Goal: Task Accomplishment & Management: Use online tool/utility

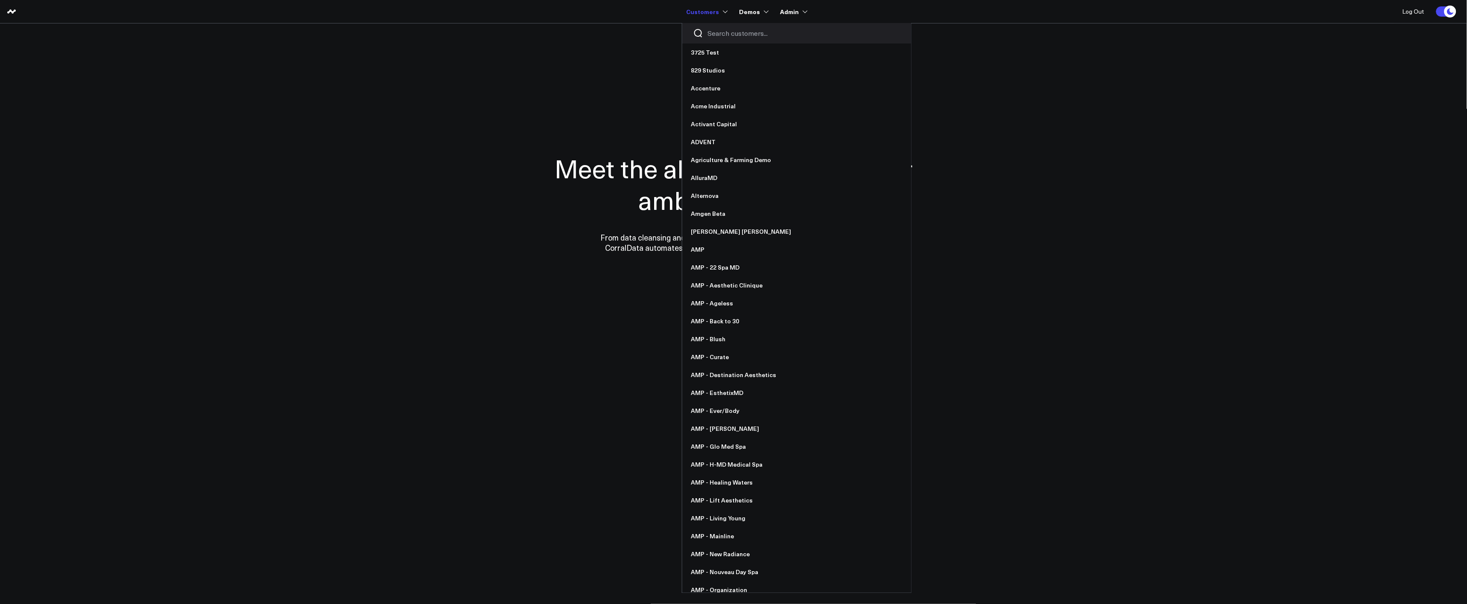
click at [715, 38] on input "Search customers input" at bounding box center [804, 33] width 193 height 9
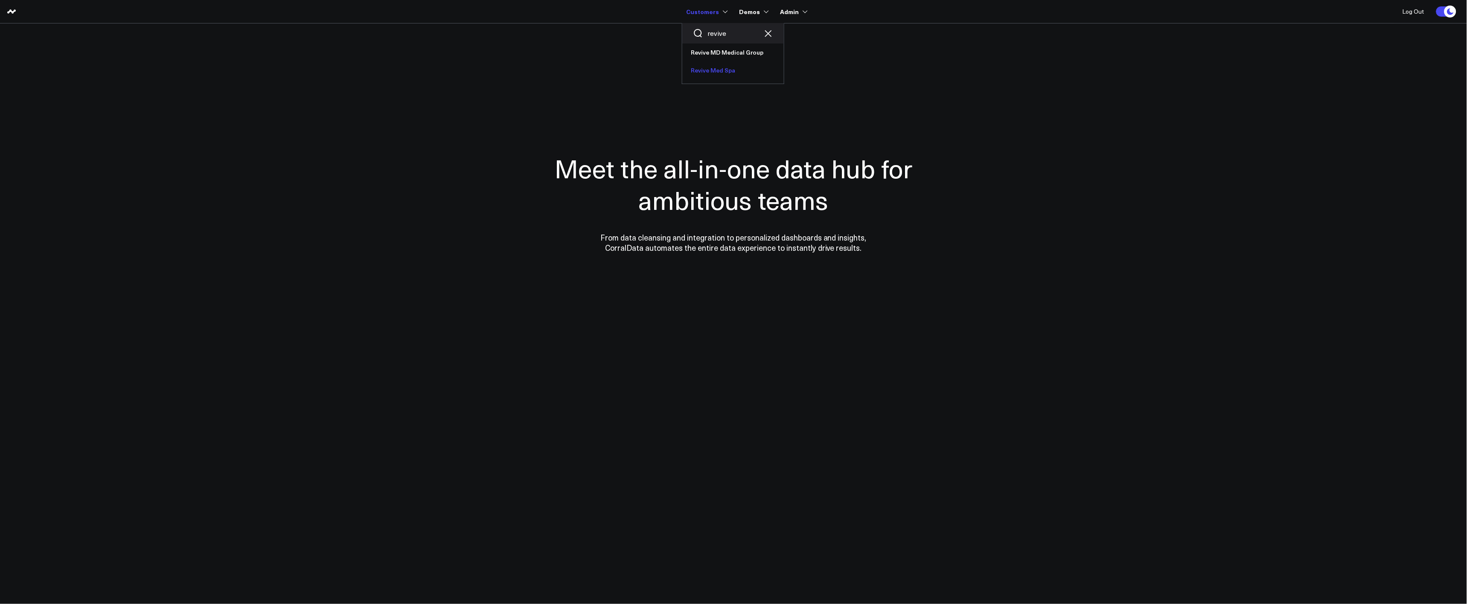
type input "revive"
click at [719, 67] on link "Revive Med Spa" at bounding box center [733, 70] width 102 height 18
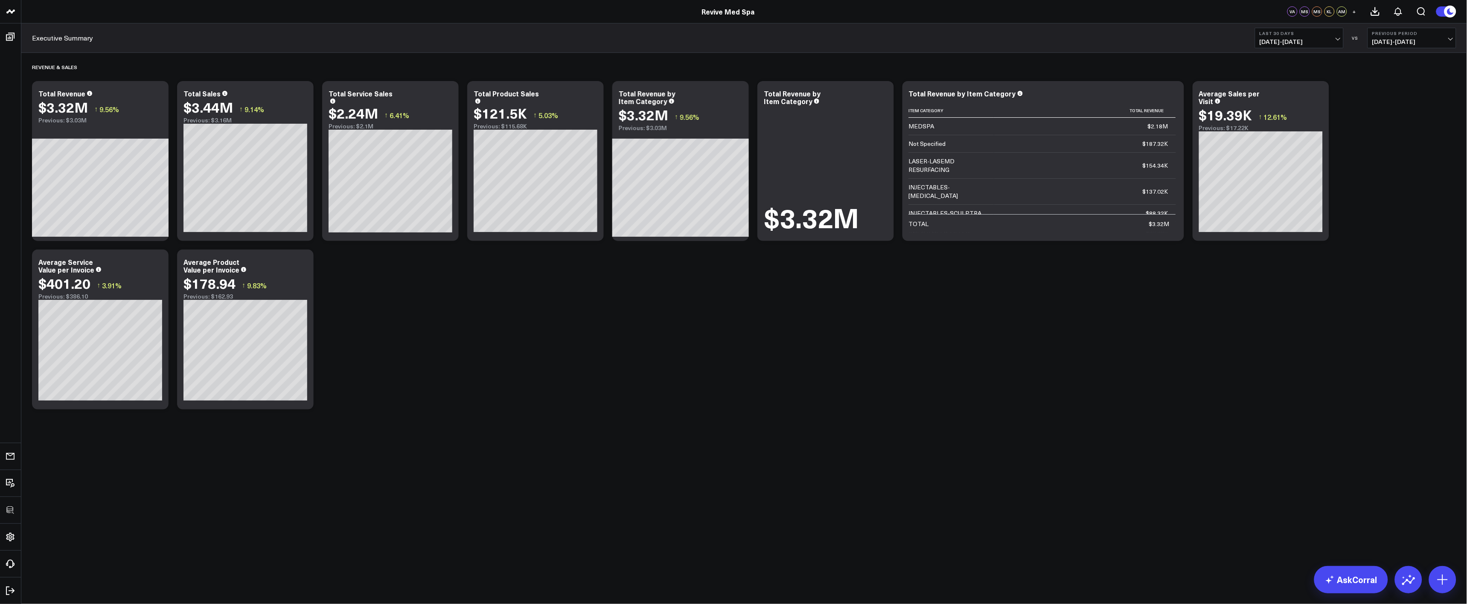
click at [565, 358] on div "Revenue & Sales Modify via AI Copy link to widget Ask support Remove Create lin…" at bounding box center [744, 233] width 1433 height 361
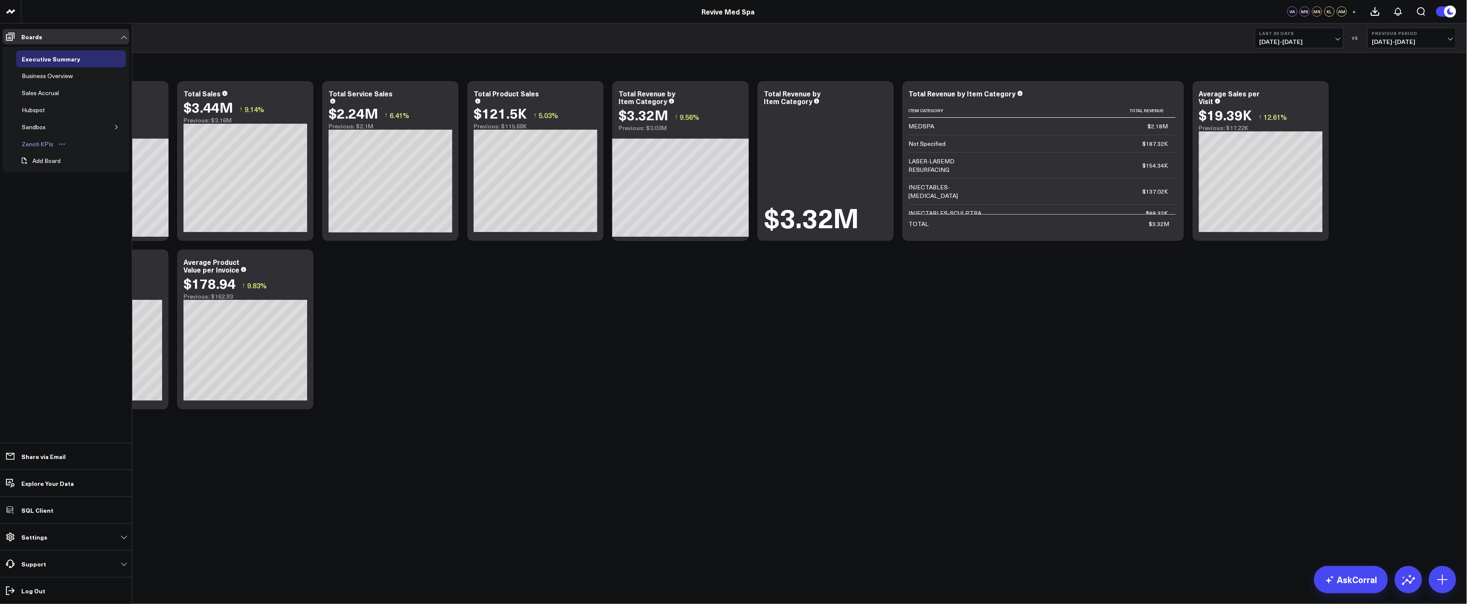
click at [36, 143] on div "Zenoti KPIs" at bounding box center [38, 144] width 36 height 10
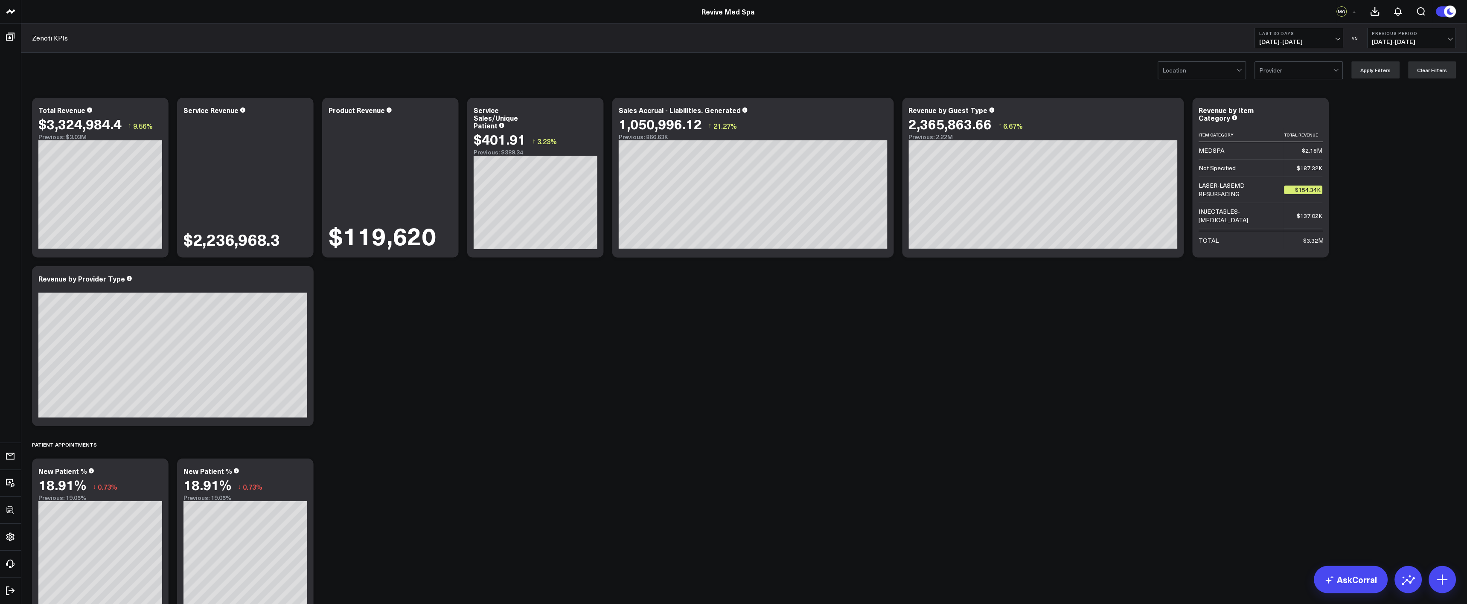
click at [668, 306] on div "Modify via AI Copy link to widget Ask support Remove Create linked copy Executi…" at bounding box center [744, 358] width 1433 height 530
click at [158, 111] on icon at bounding box center [157, 111] width 10 height 10
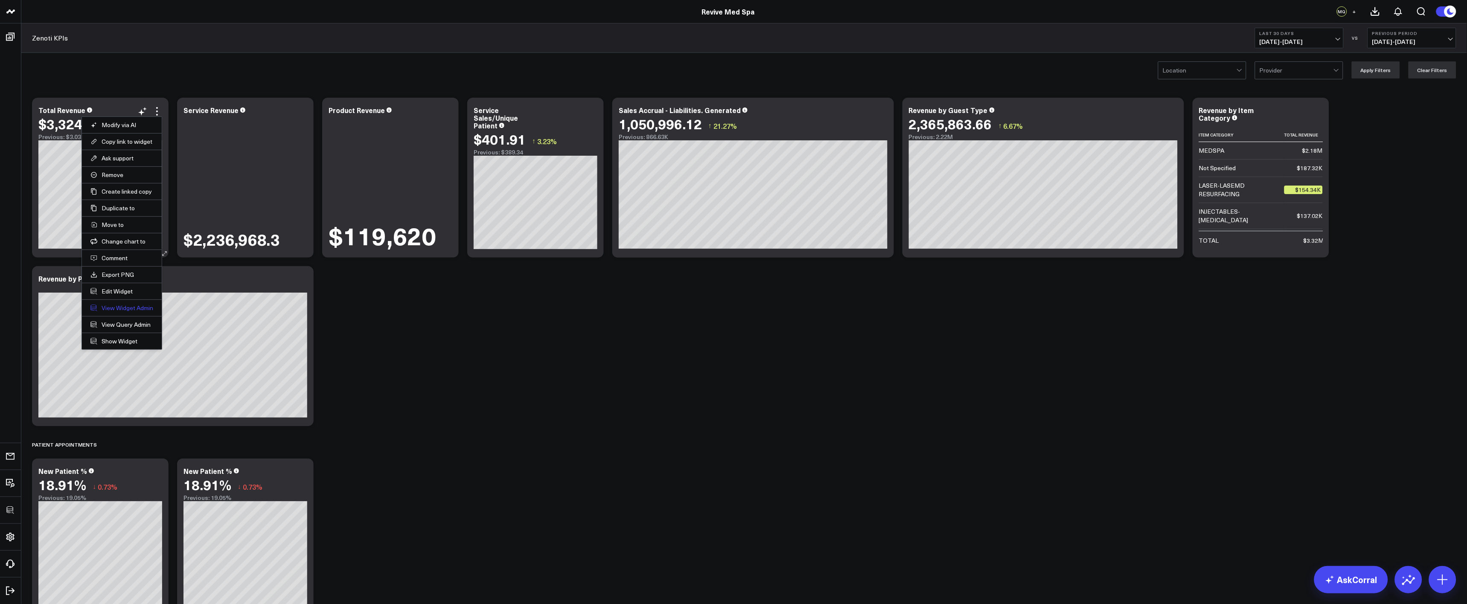
click at [119, 307] on link "View Widget Admin" at bounding box center [121, 308] width 63 height 8
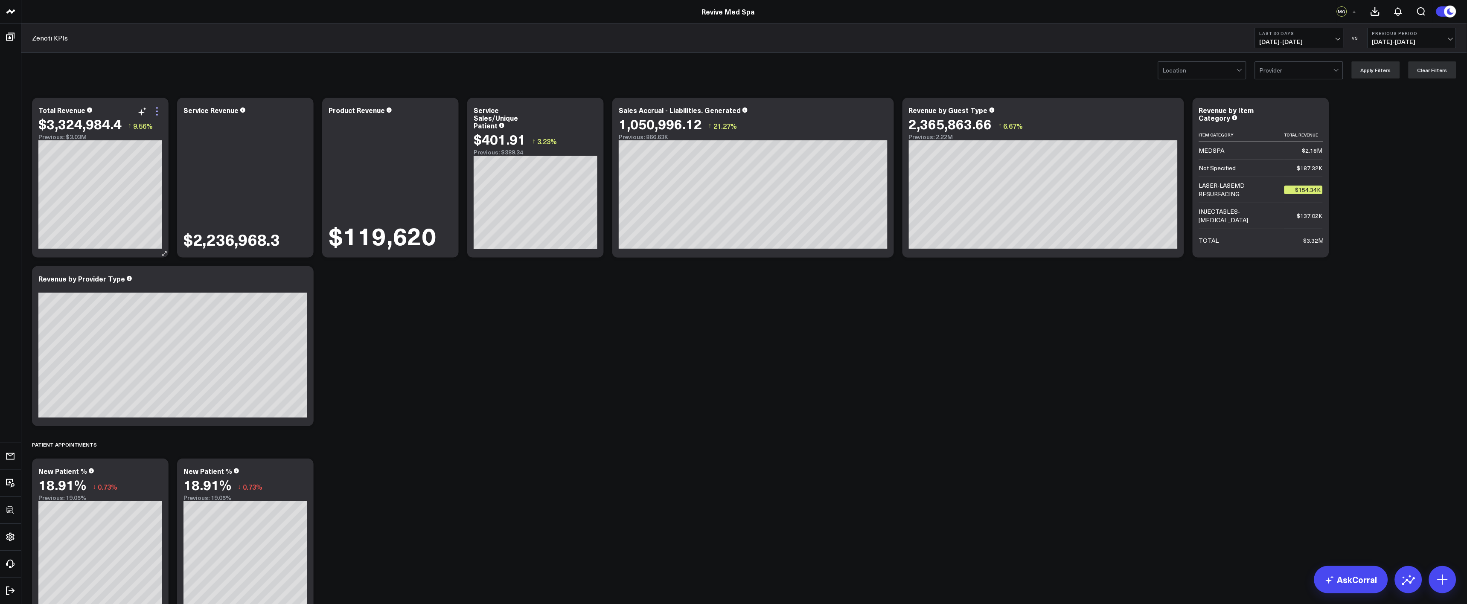
click at [160, 108] on icon at bounding box center [157, 111] width 10 height 10
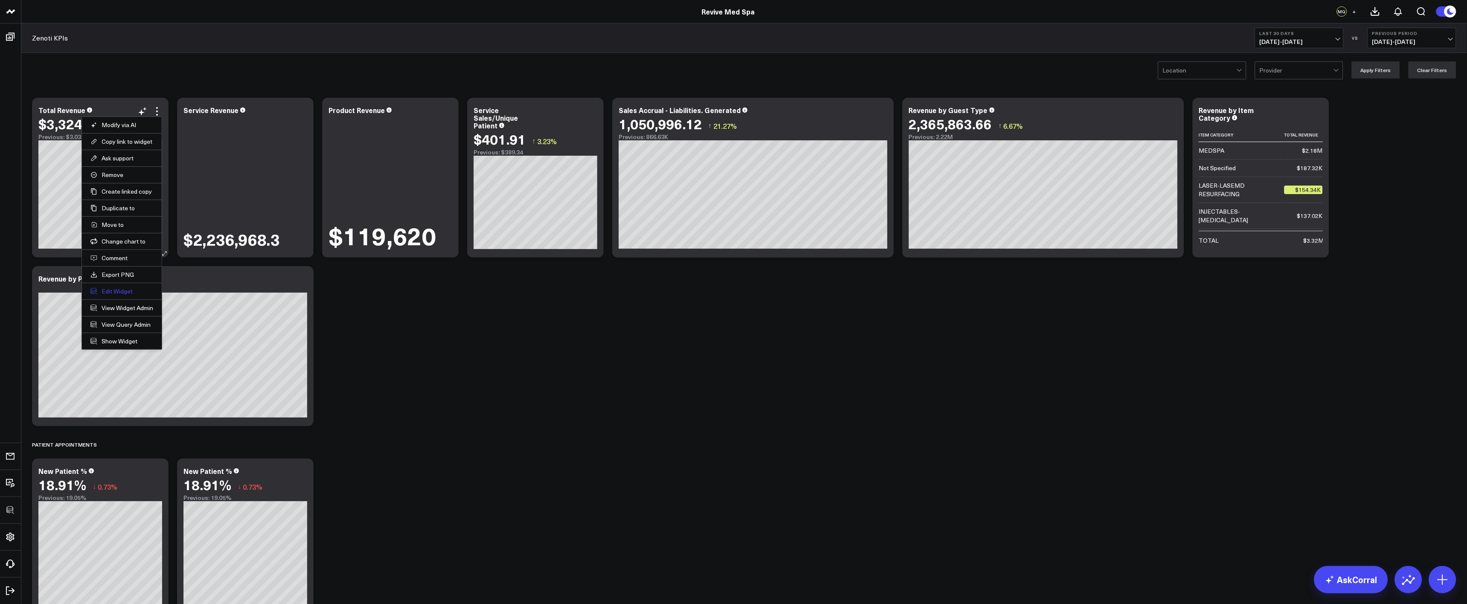
click at [122, 291] on button "Edit Widget" at bounding box center [121, 292] width 63 height 8
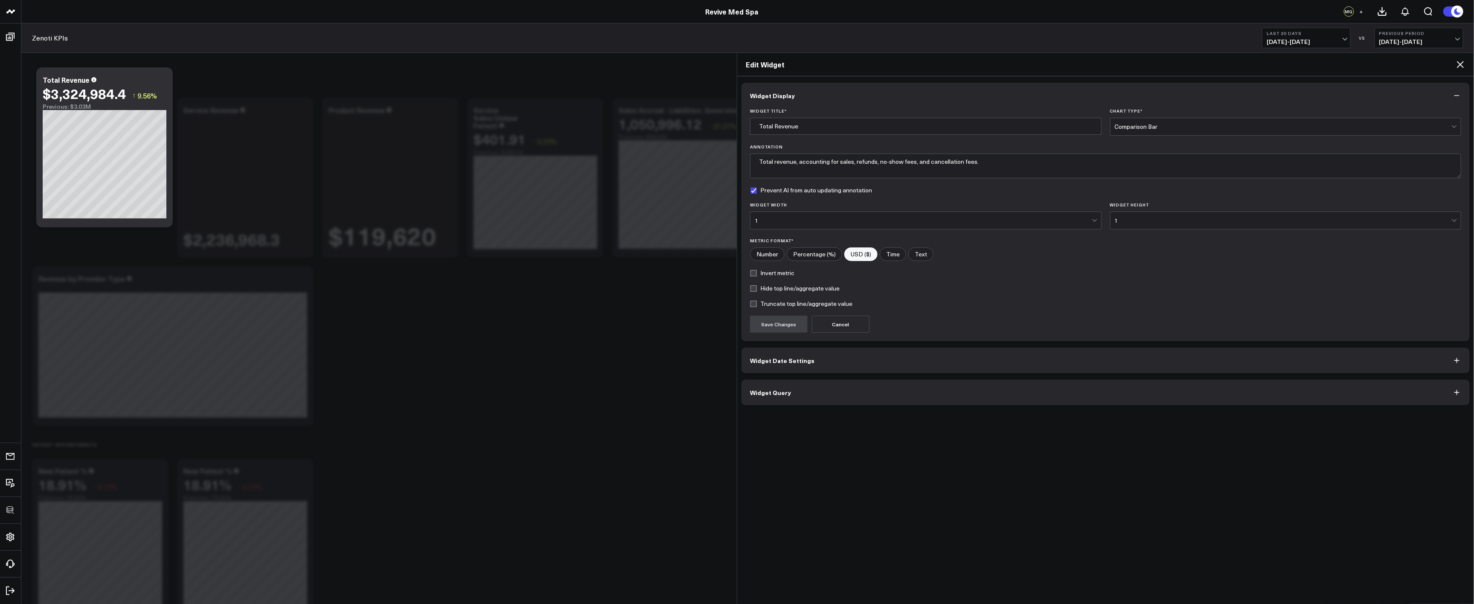
click at [868, 391] on button "Widget Query" at bounding box center [1106, 393] width 728 height 26
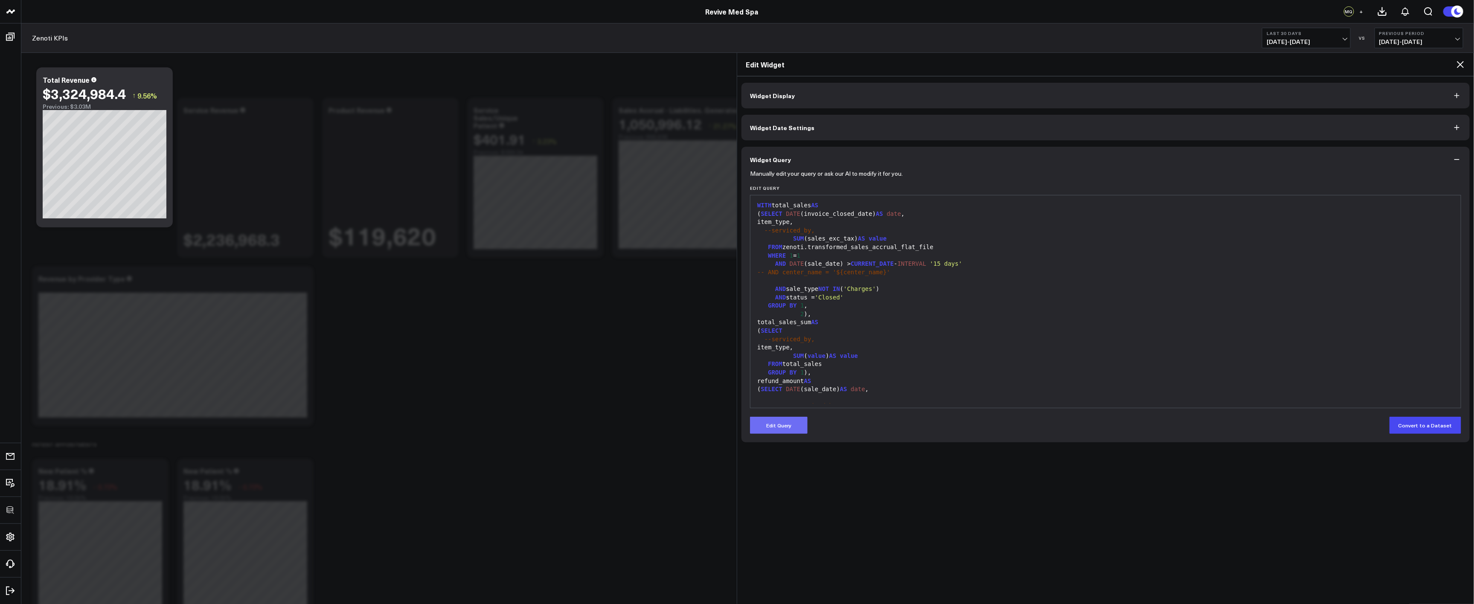
click at [784, 425] on button "Edit Query" at bounding box center [779, 425] width 58 height 17
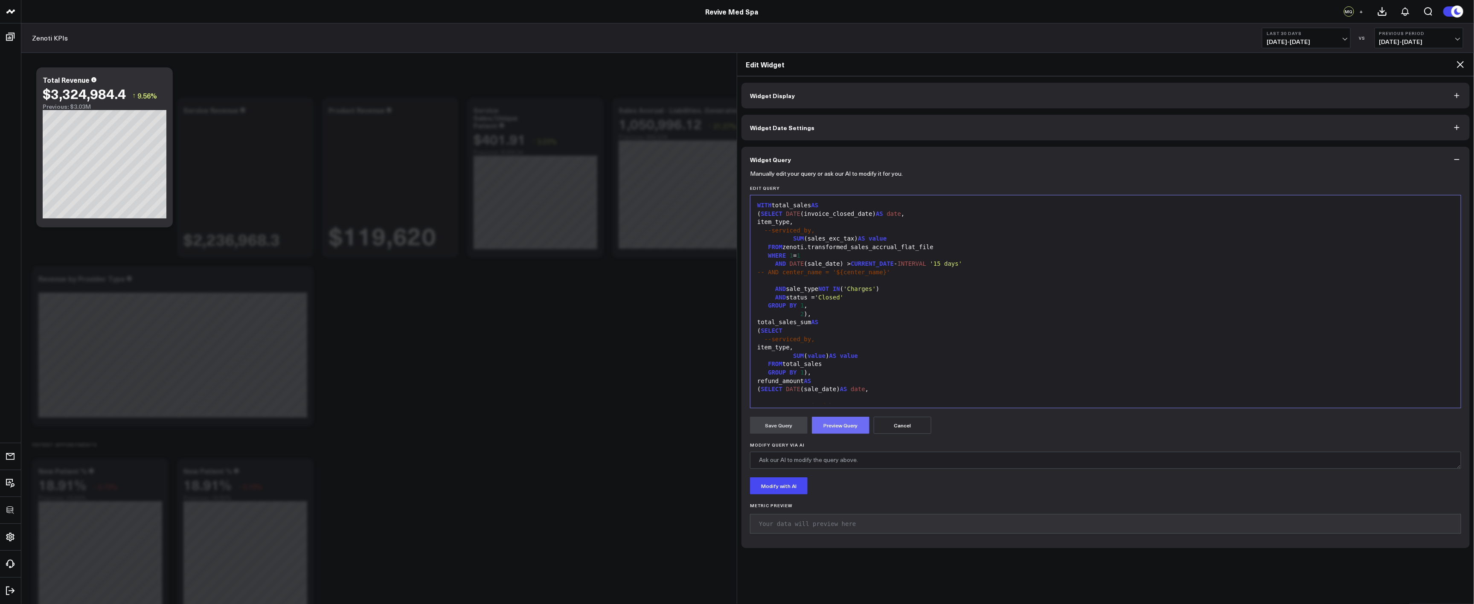
click at [829, 430] on button "Preview Query" at bounding box center [841, 425] width 58 height 17
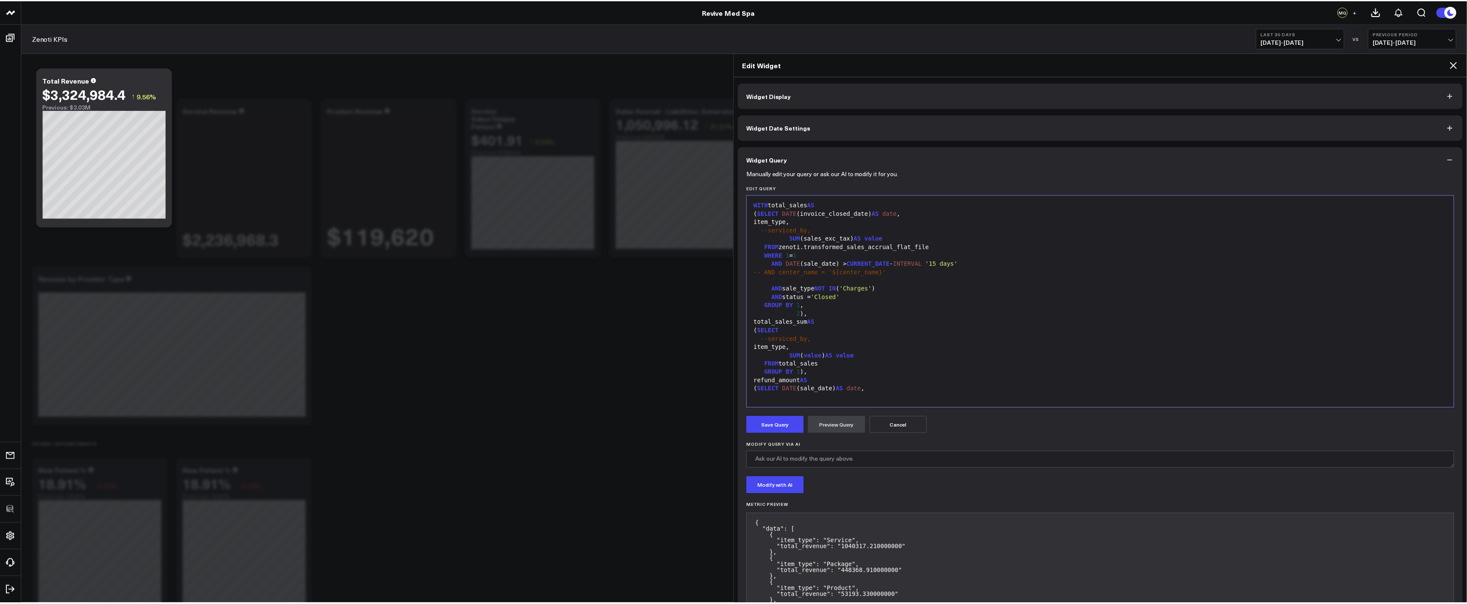
scroll to position [112, 0]
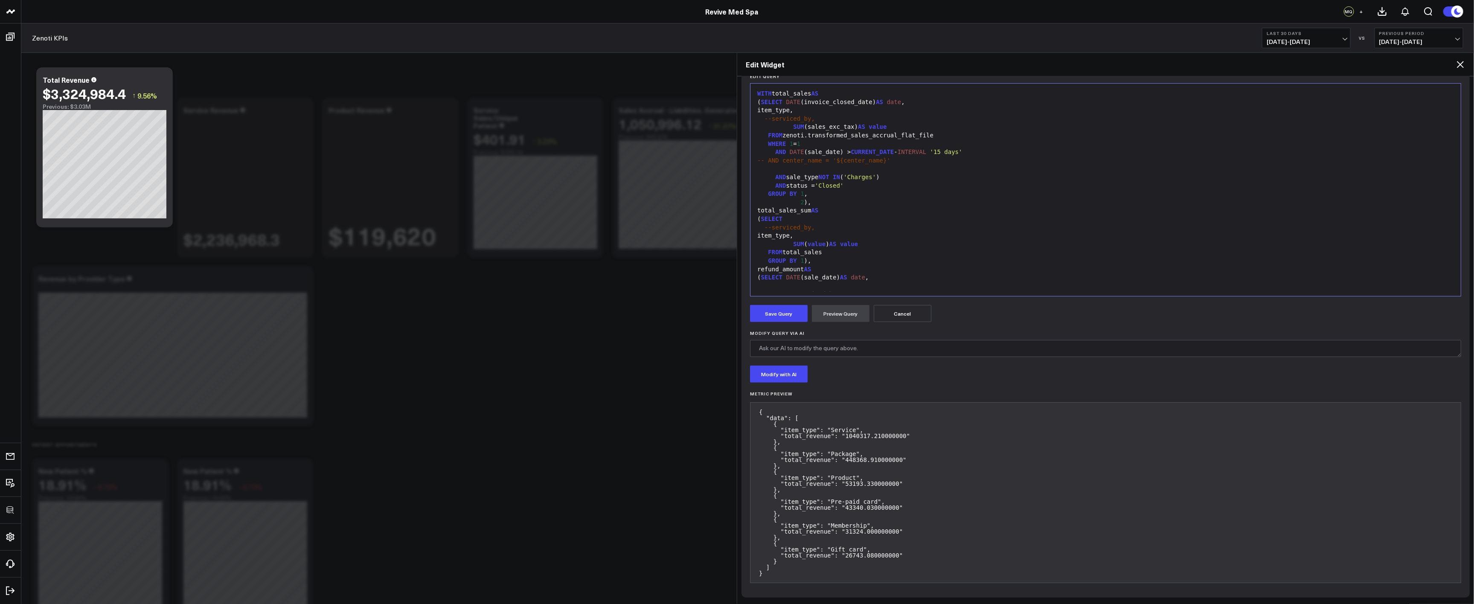
click at [1462, 63] on icon at bounding box center [1461, 64] width 10 height 10
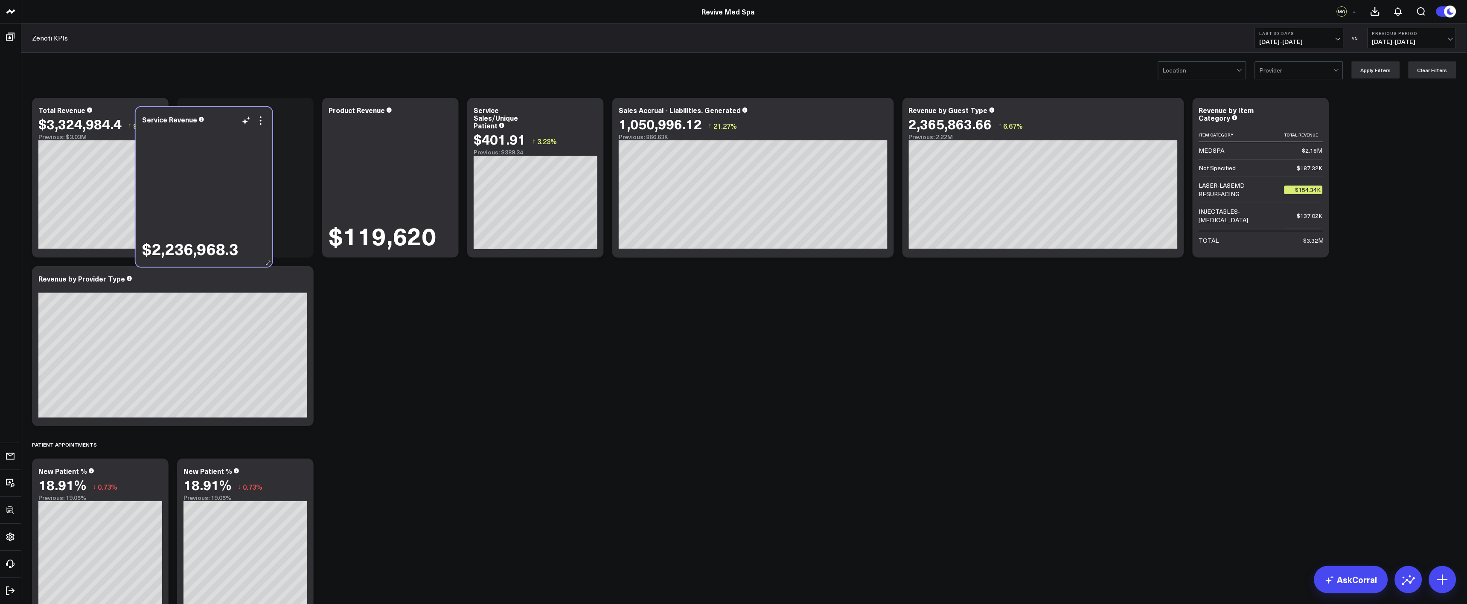
drag, startPoint x: 297, startPoint y: 246, endPoint x: 266, endPoint y: 250, distance: 31.1
click at [256, 255] on div "$2,236,968.3" at bounding box center [204, 248] width 124 height 16
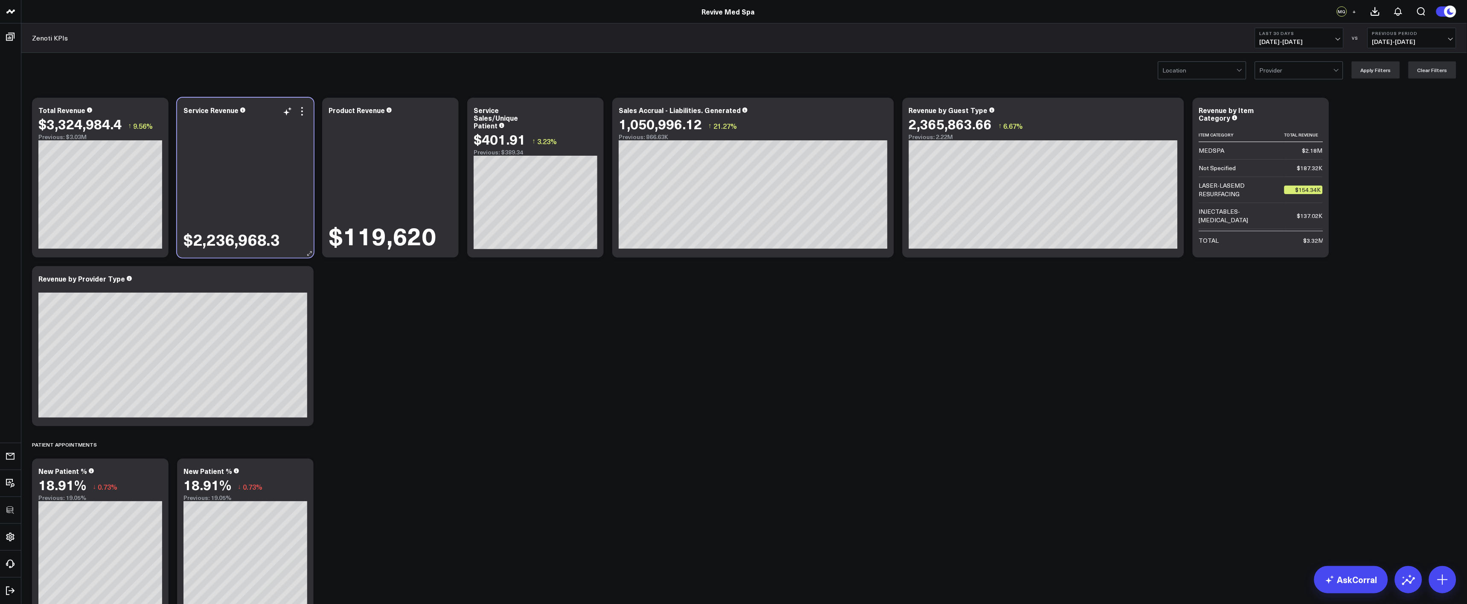
drag, startPoint x: 240, startPoint y: 242, endPoint x: 259, endPoint y: 243, distance: 18.4
click at [240, 243] on div "$2,236,968.3" at bounding box center [231, 239] width 96 height 16
click at [259, 243] on div "$2,236,968.3" at bounding box center [234, 238] width 96 height 16
click at [154, 108] on icon at bounding box center [157, 111] width 10 height 10
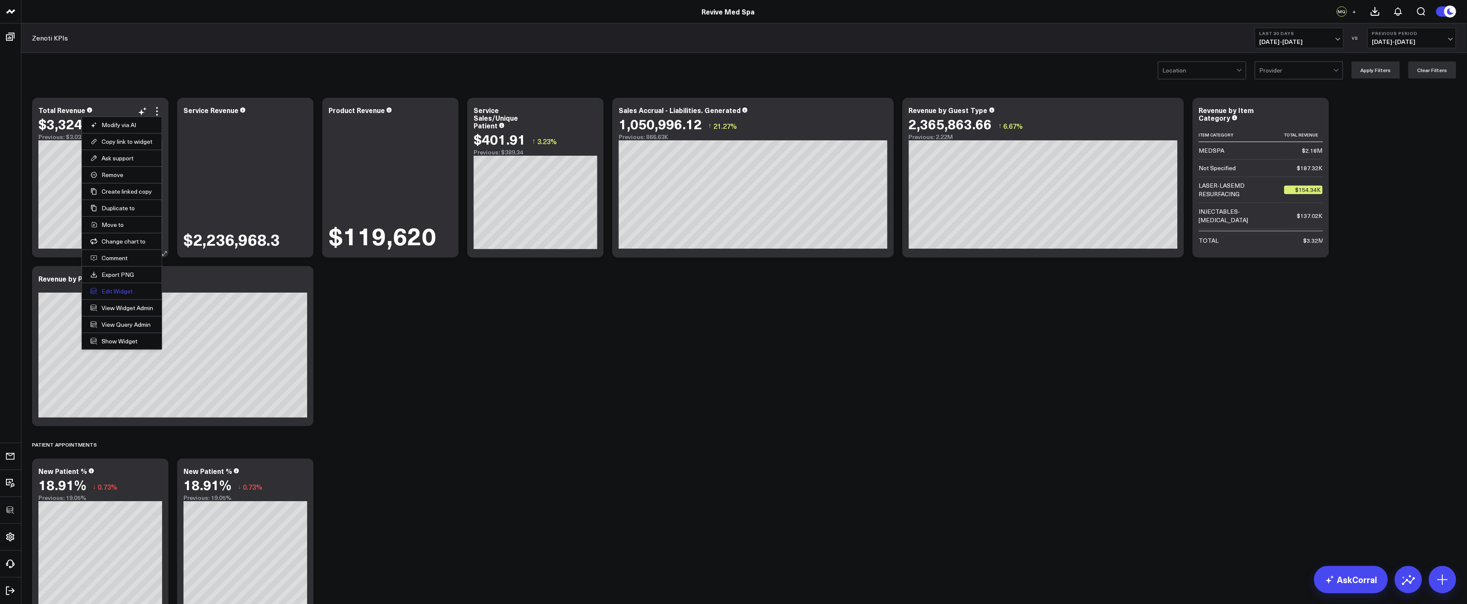
click at [113, 292] on button "Edit Widget" at bounding box center [121, 292] width 63 height 8
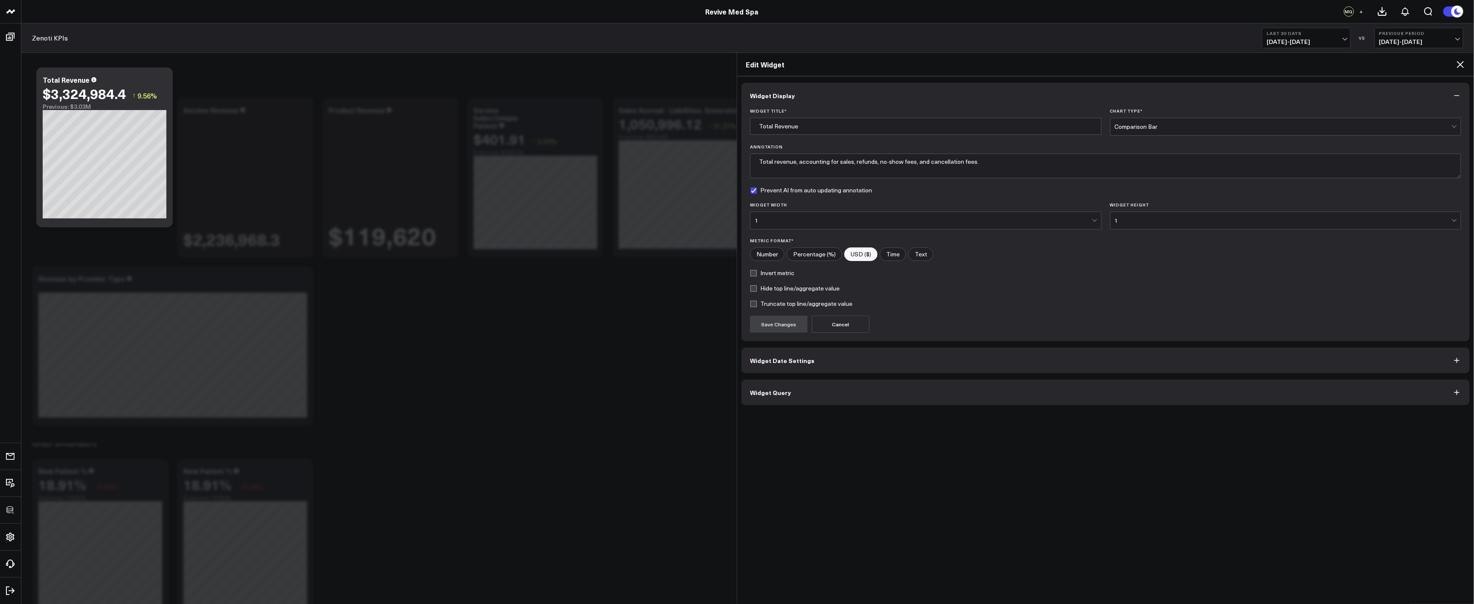
click at [521, 299] on div "Modify via AI Copy link to widget Ask support Remove Create linked copy Executi…" at bounding box center [744, 358] width 1433 height 530
click at [1462, 64] on icon at bounding box center [1461, 64] width 10 height 10
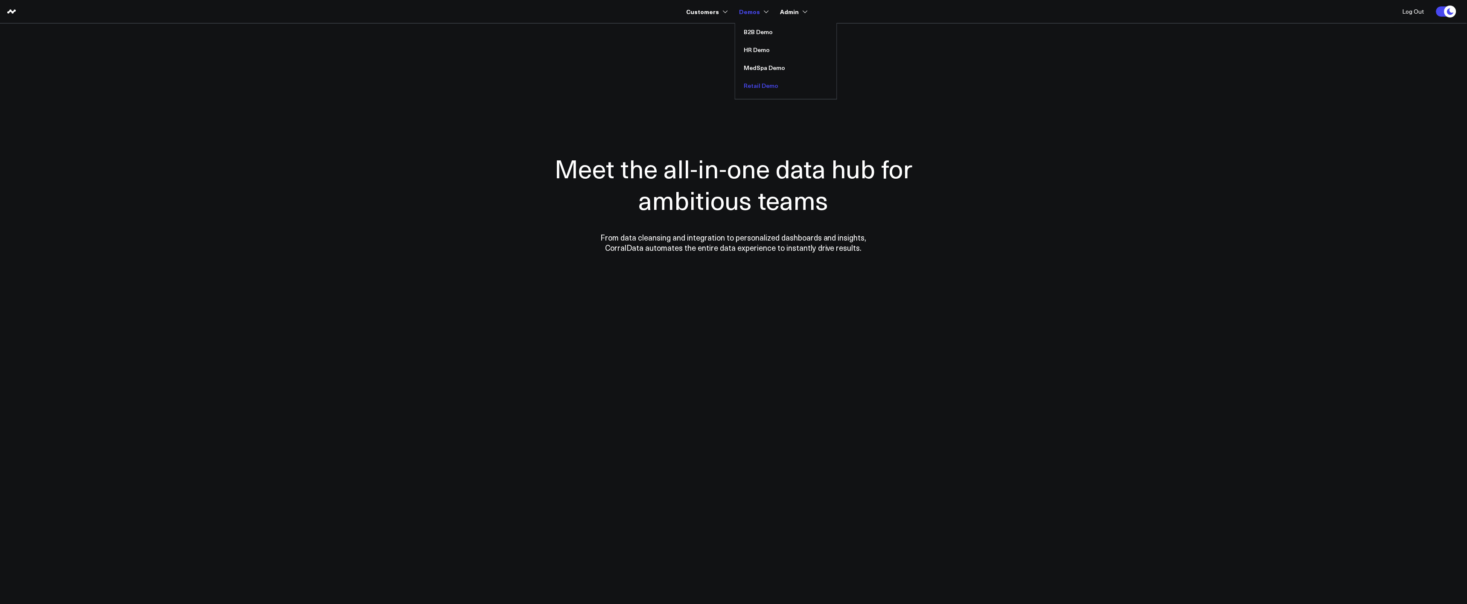
click at [759, 84] on link "Retail Demo" at bounding box center [786, 86] width 102 height 18
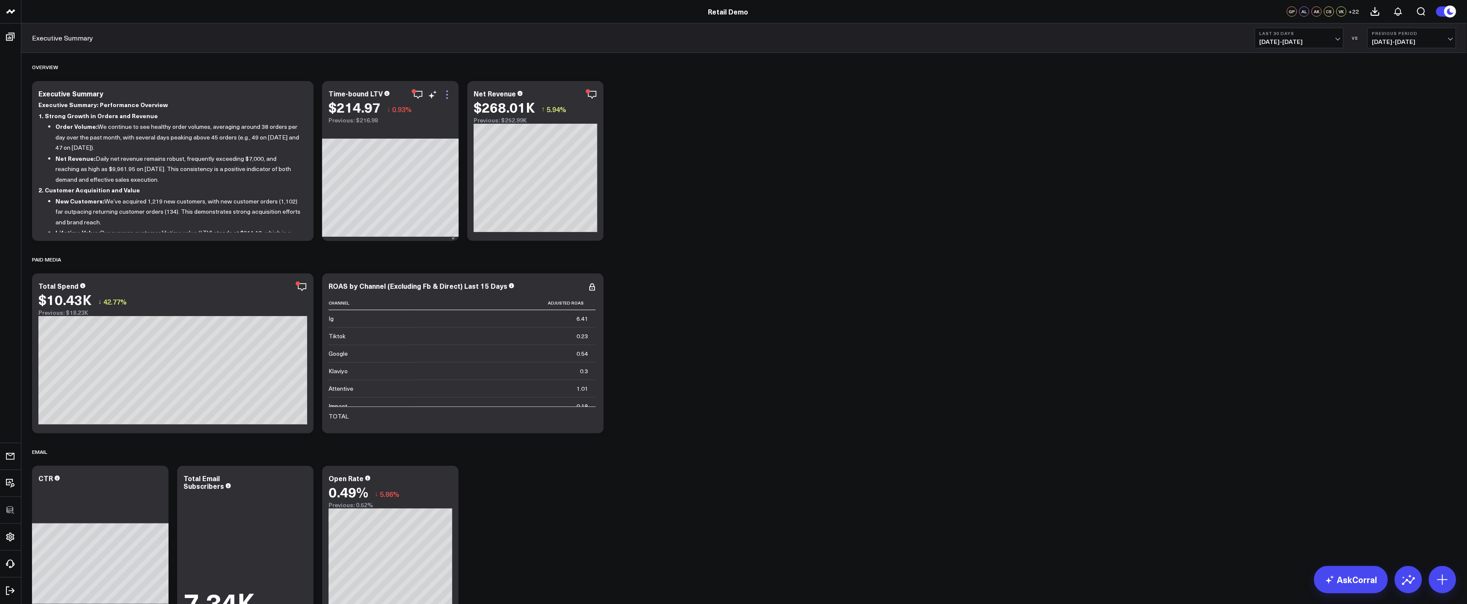
click at [449, 99] on icon at bounding box center [447, 95] width 10 height 10
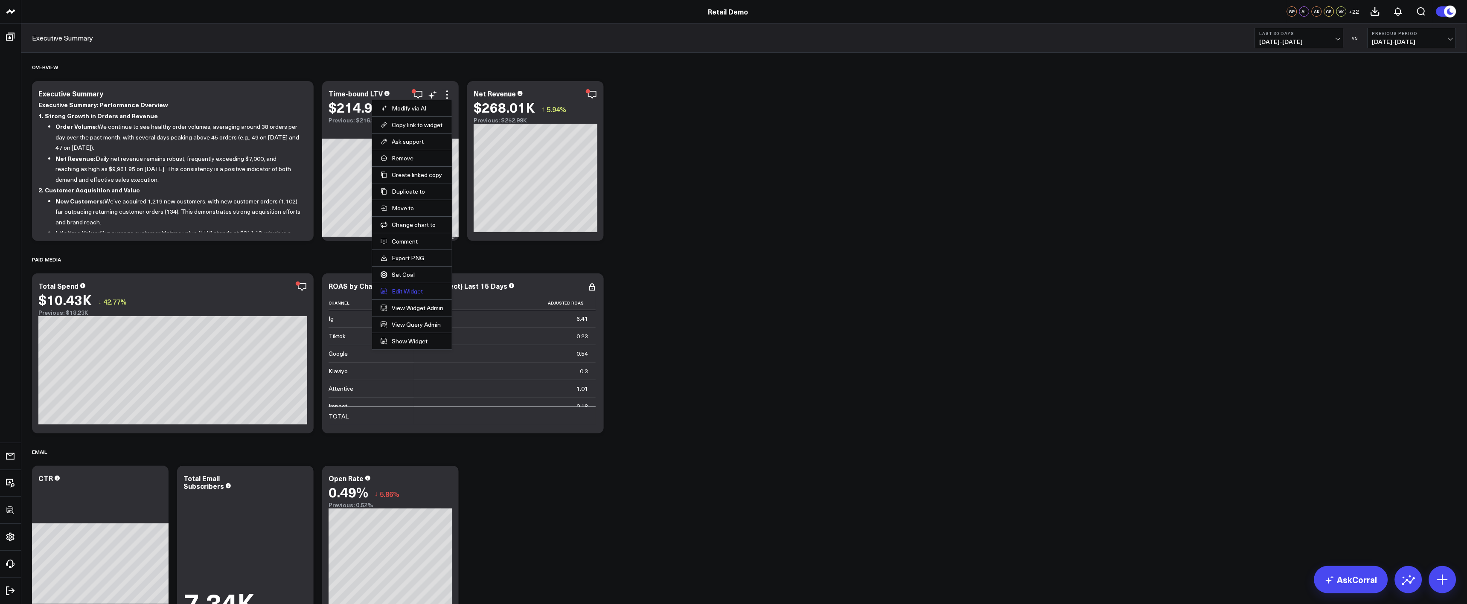
click at [420, 292] on button "Edit Widget" at bounding box center [412, 292] width 63 height 8
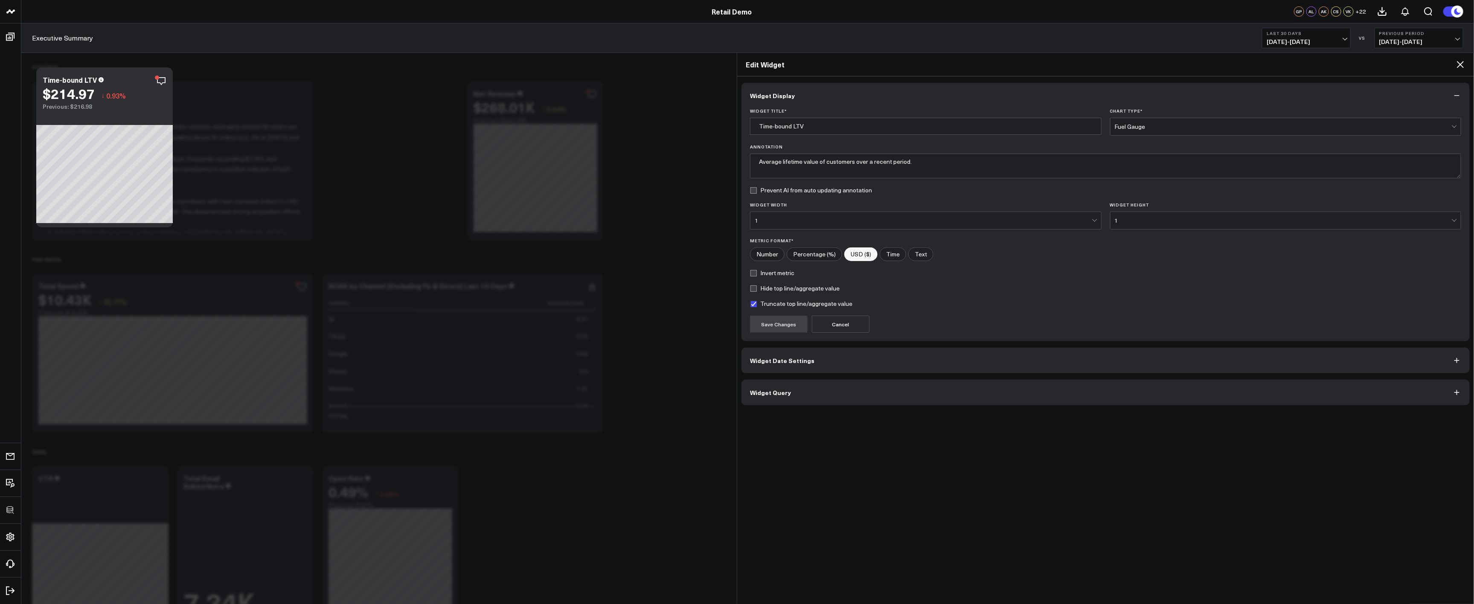
click at [793, 300] on label "Truncate top line/aggregate value" at bounding box center [801, 303] width 102 height 7
click at [757, 300] on input "Truncate top line/aggregate value" at bounding box center [753, 303] width 7 height 7
click at [779, 323] on button "Save Changes" at bounding box center [779, 324] width 58 height 17
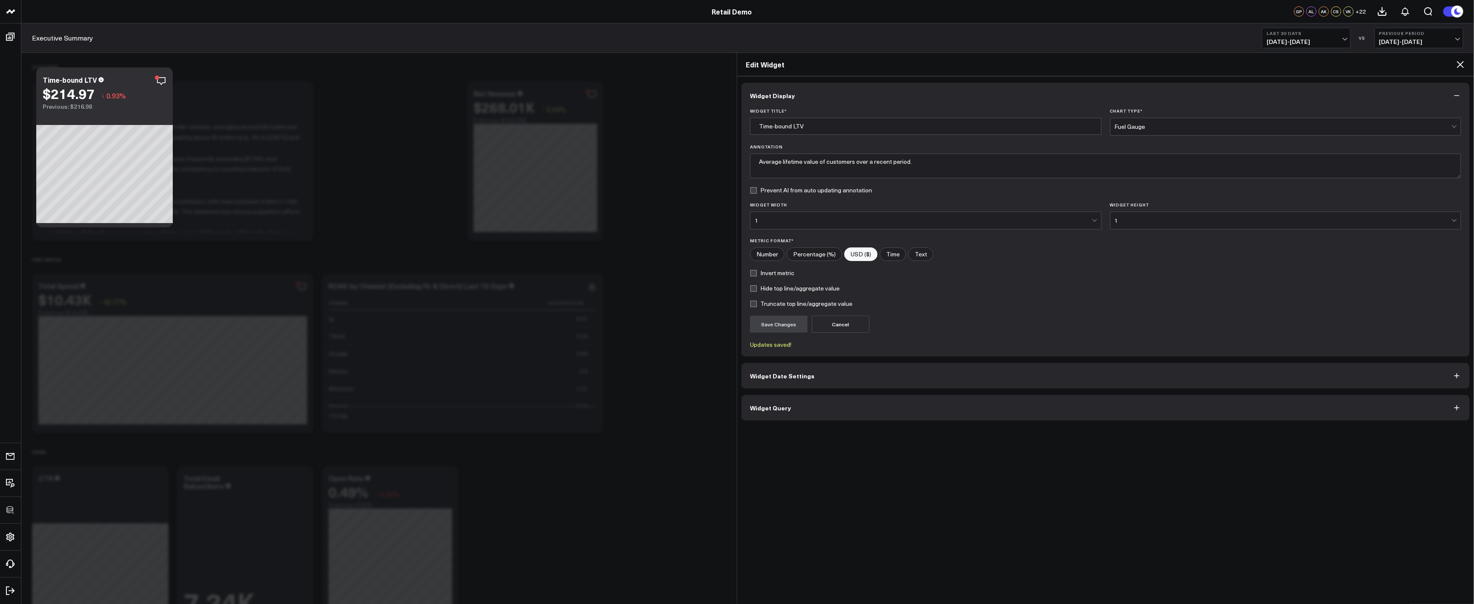
click at [766, 303] on label "Truncate top line/aggregate value" at bounding box center [801, 303] width 102 height 7
click at [757, 303] on input "Truncate top line/aggregate value" at bounding box center [753, 303] width 7 height 7
checkbox input "true"
click at [770, 323] on button "Save Changes" at bounding box center [779, 324] width 58 height 17
click at [1458, 66] on icon at bounding box center [1461, 64] width 10 height 10
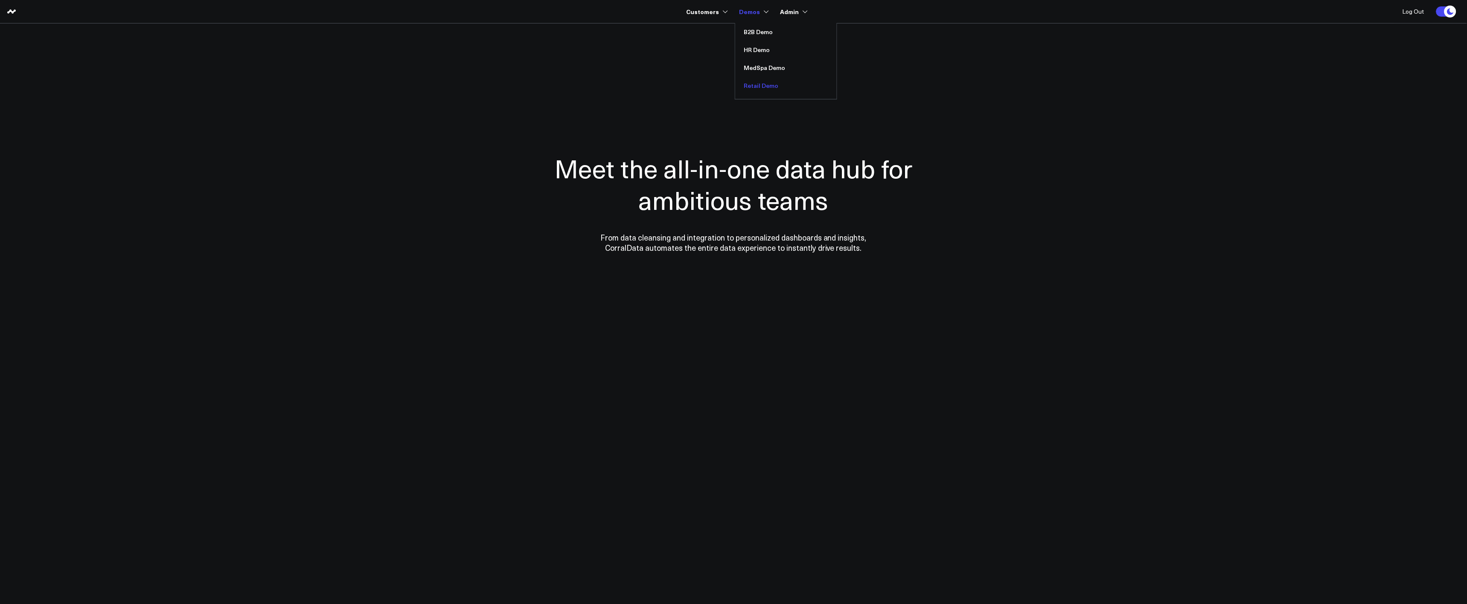
click at [767, 90] on link "Retail Demo" at bounding box center [786, 86] width 102 height 18
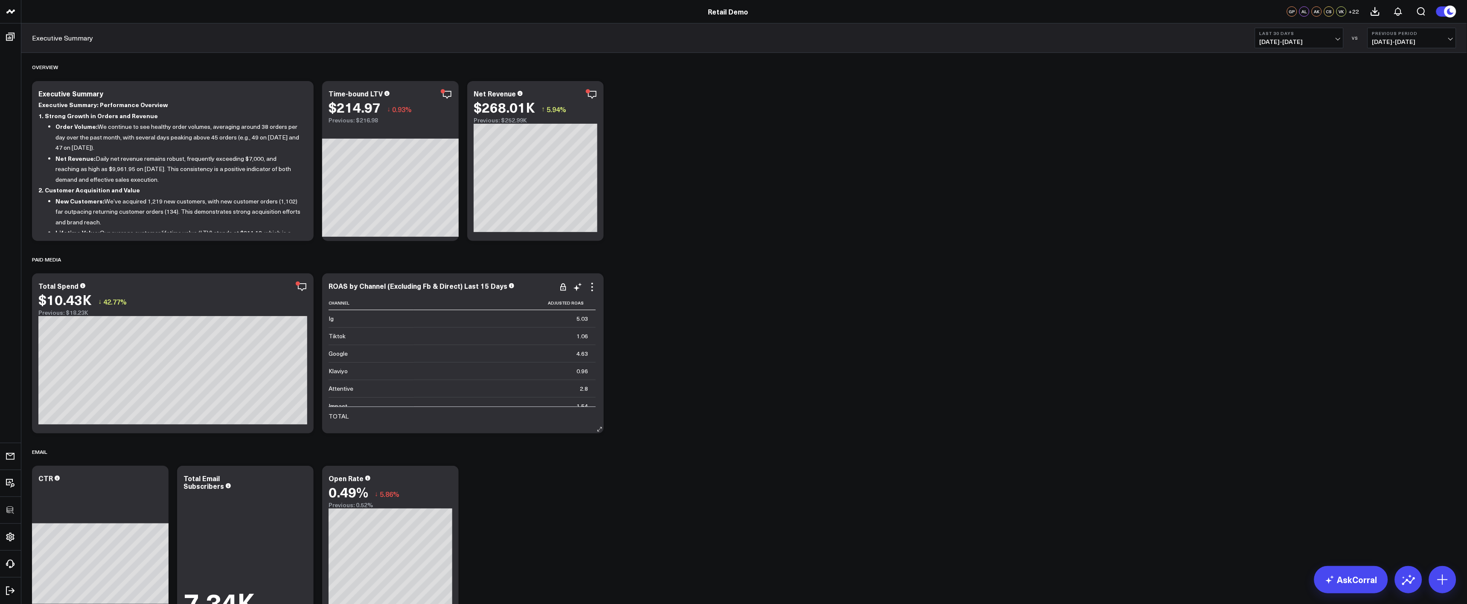
click at [599, 285] on div "ROAS by Channel (Excluding Fb & Direct) Last 15 Days Channel Adjusted Roas Ig 5…" at bounding box center [463, 354] width 282 height 160
click at [594, 288] on icon at bounding box center [592, 287] width 10 height 10
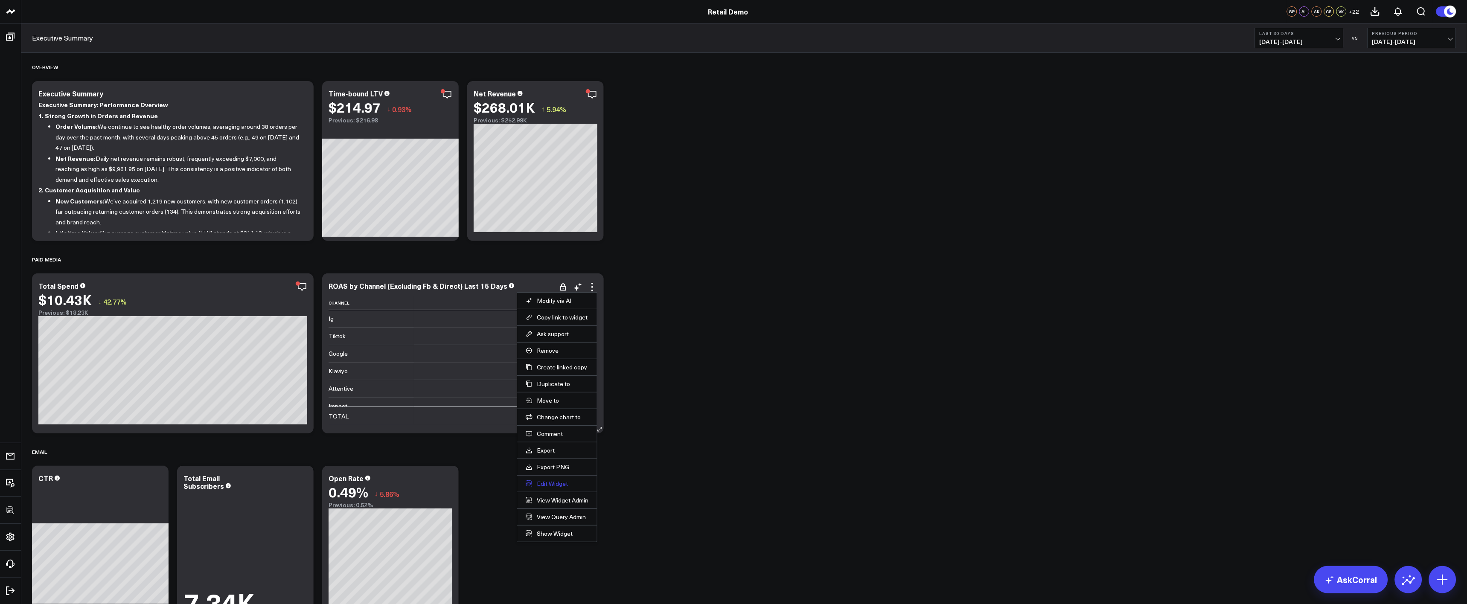
click at [559, 488] on button "Edit Widget" at bounding box center [557, 484] width 63 height 8
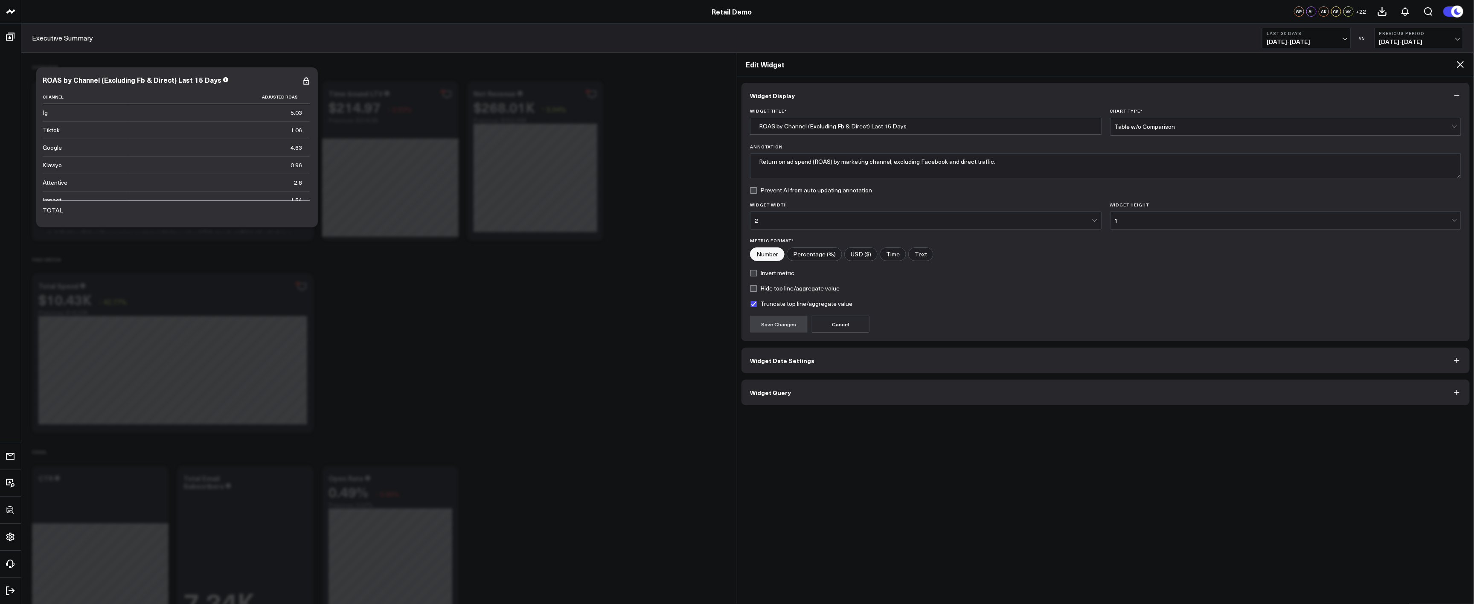
click at [1142, 124] on div "Table w/o Comparison" at bounding box center [1283, 126] width 337 height 7
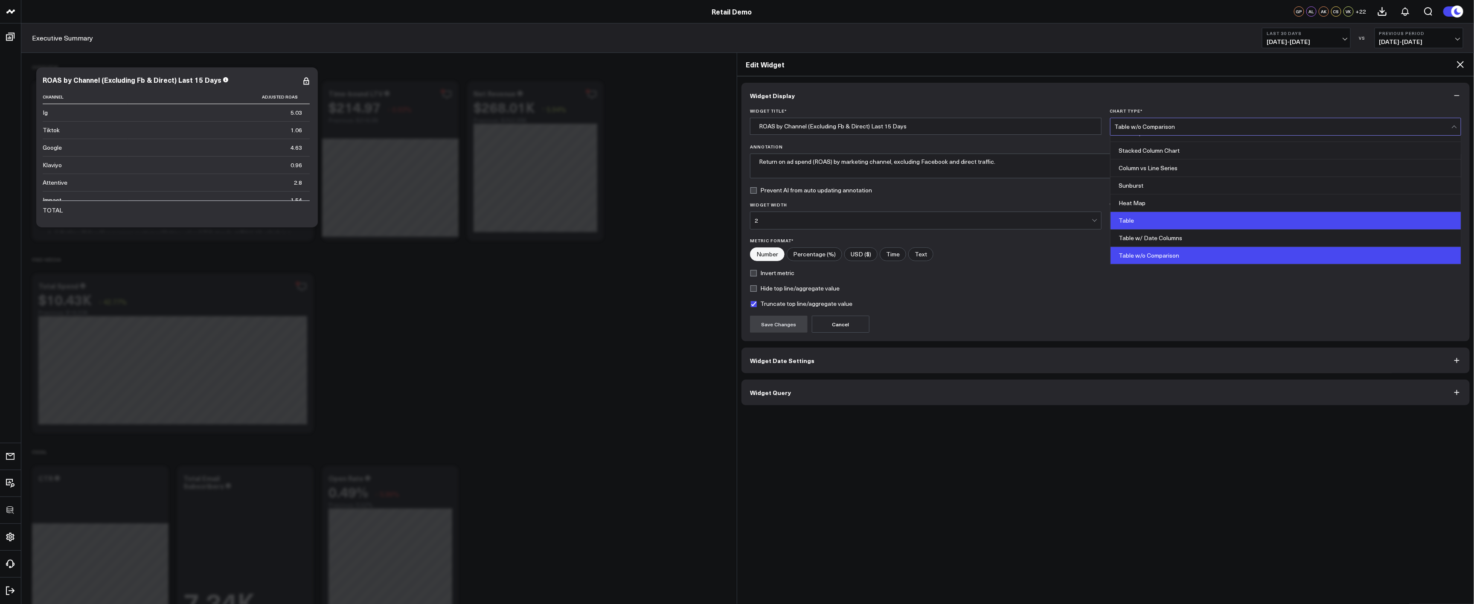
click at [1165, 223] on div "Table" at bounding box center [1286, 220] width 351 height 17
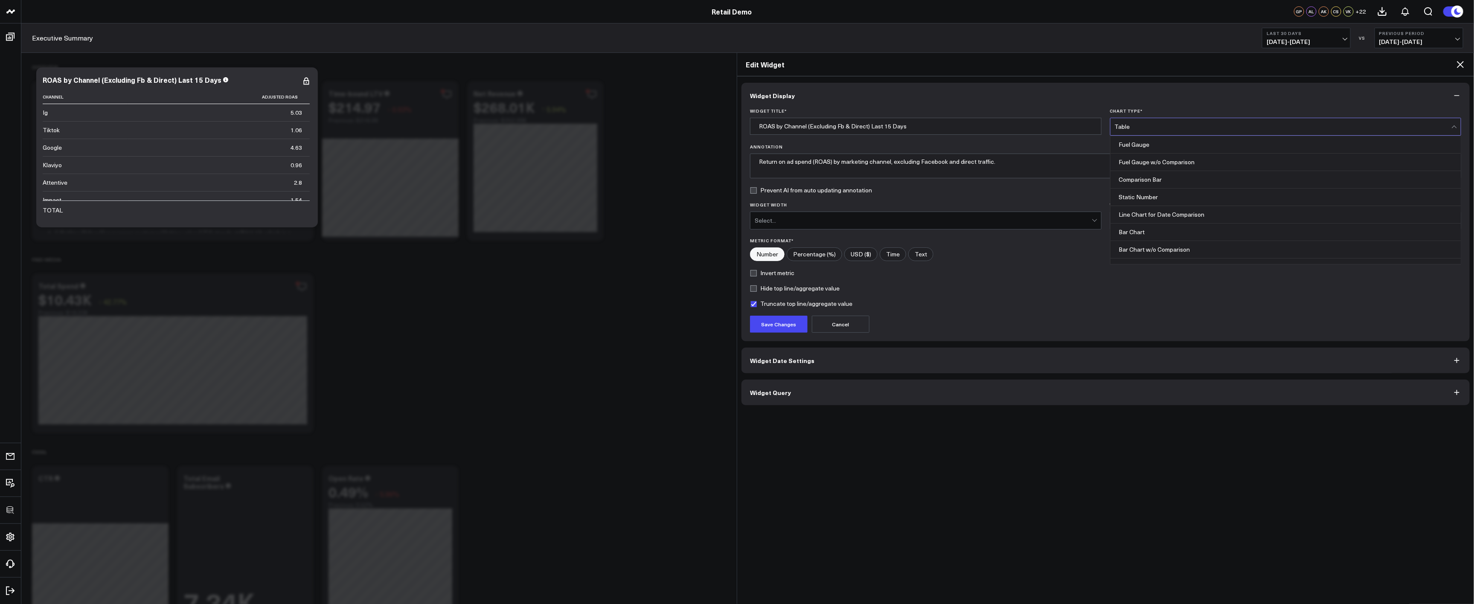
click at [1142, 127] on div "Table" at bounding box center [1283, 126] width 337 height 7
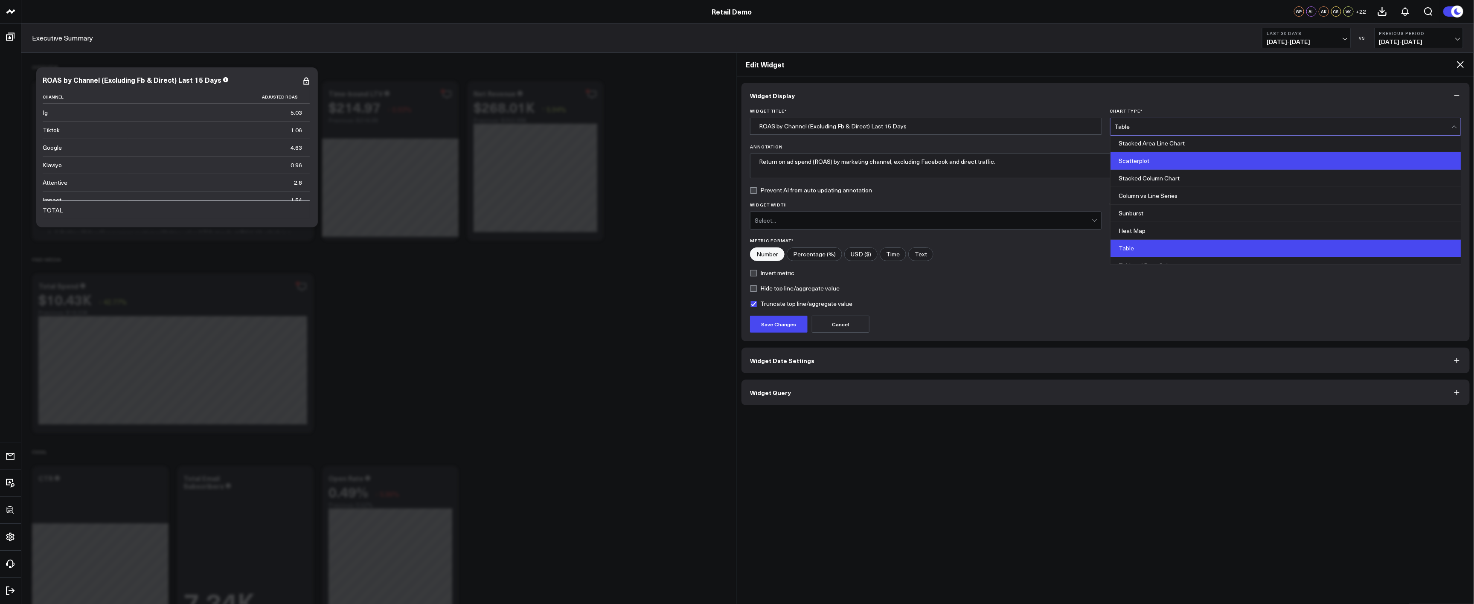
click at [1140, 166] on div "Scatterplot" at bounding box center [1286, 160] width 351 height 17
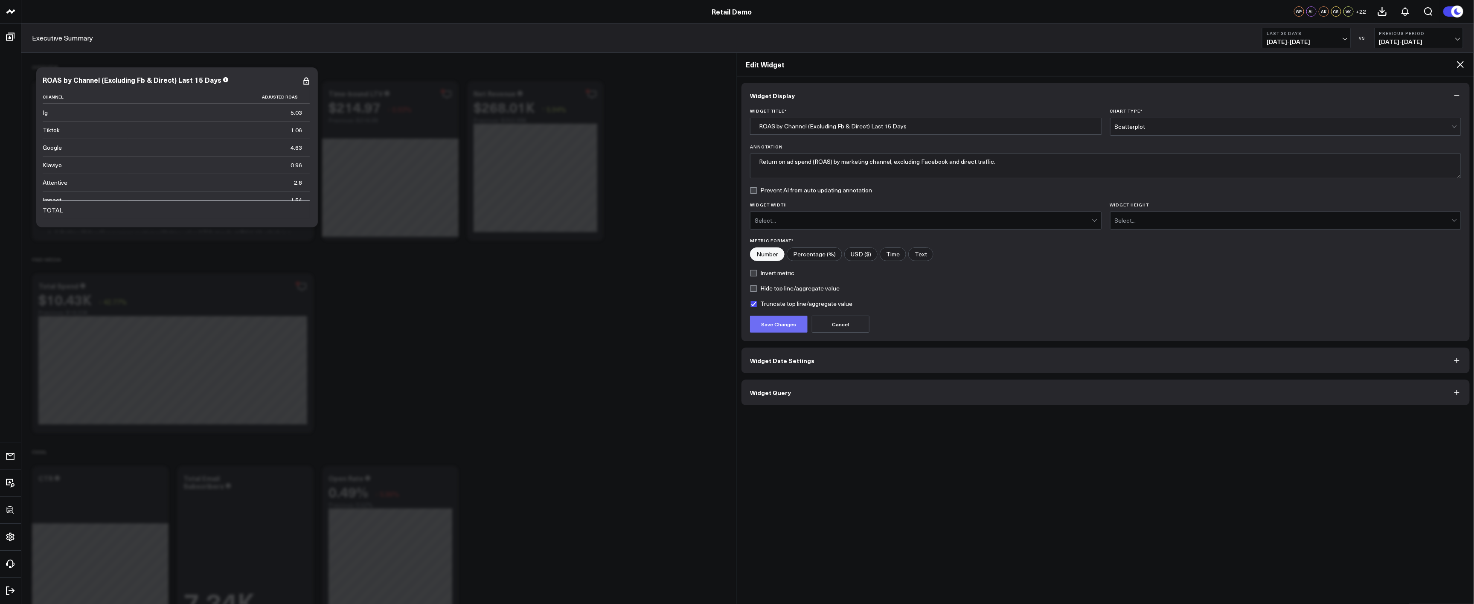
click at [783, 331] on button "Save Changes" at bounding box center [779, 324] width 58 height 17
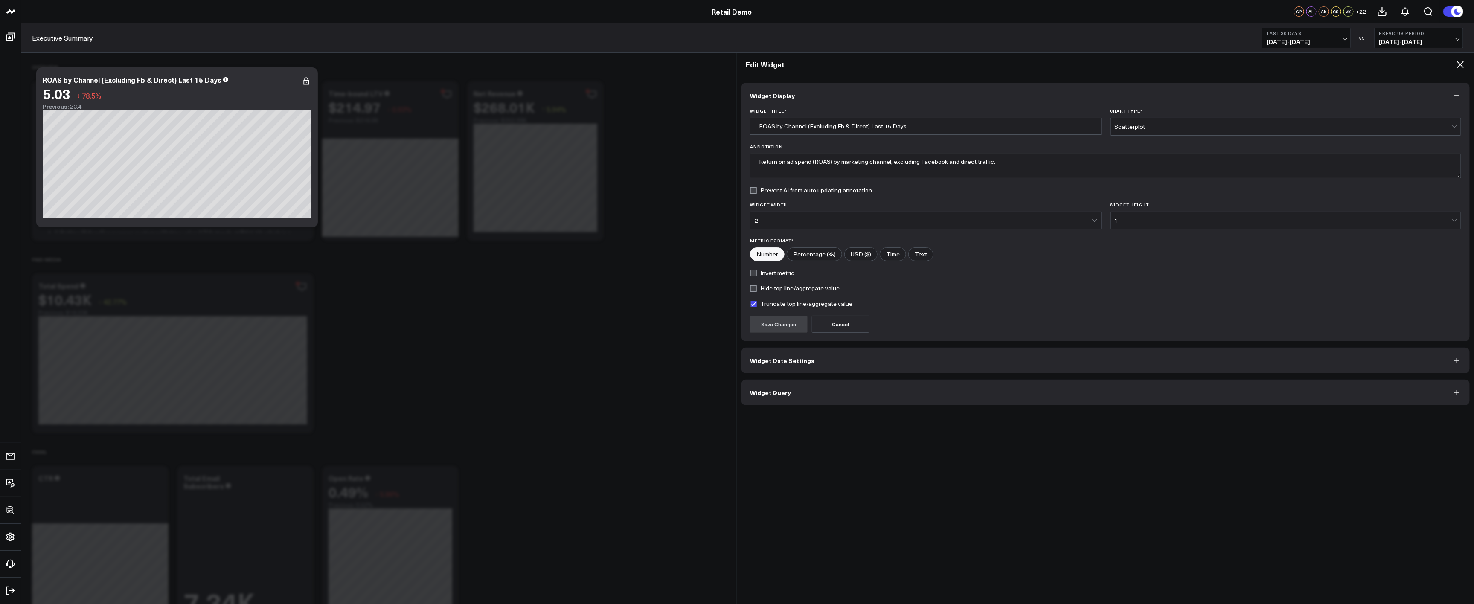
click at [773, 304] on label "Truncate top line/aggregate value" at bounding box center [801, 303] width 102 height 7
click at [757, 304] on input "Truncate top line/aggregate value" at bounding box center [753, 303] width 7 height 7
click at [783, 320] on button "Save Changes" at bounding box center [779, 324] width 58 height 17
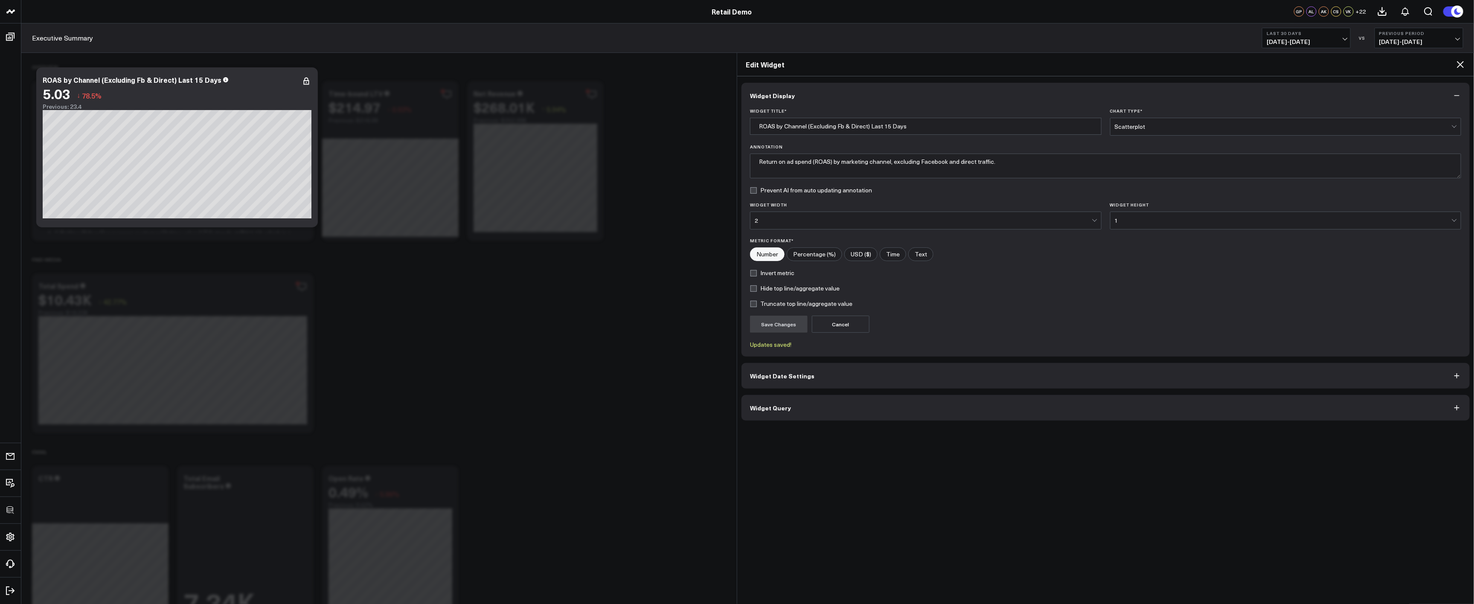
click at [770, 303] on label "Truncate top line/aggregate value" at bounding box center [801, 303] width 102 height 7
click at [757, 303] on input "Truncate top line/aggregate value" at bounding box center [753, 303] width 7 height 7
checkbox input "true"
click at [773, 326] on button "Save Changes" at bounding box center [779, 324] width 58 height 17
click at [1198, 126] on div "Scatterplot" at bounding box center [1283, 126] width 337 height 7
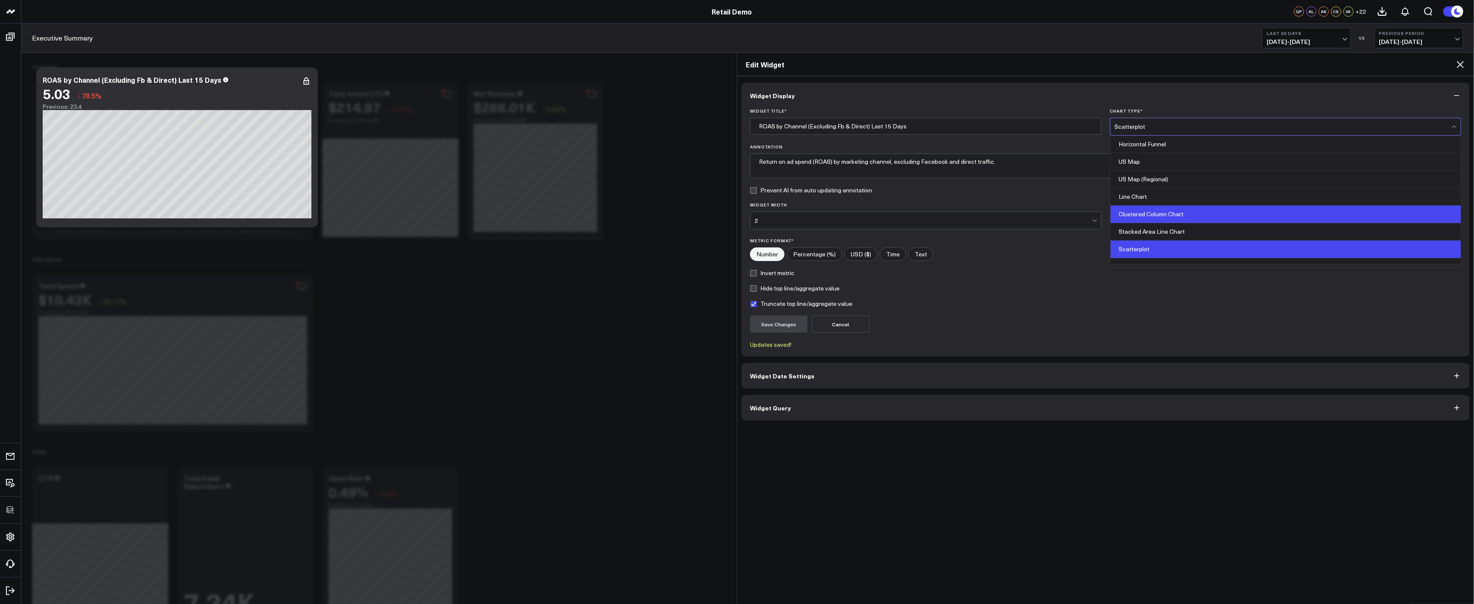
scroll to position [345, 0]
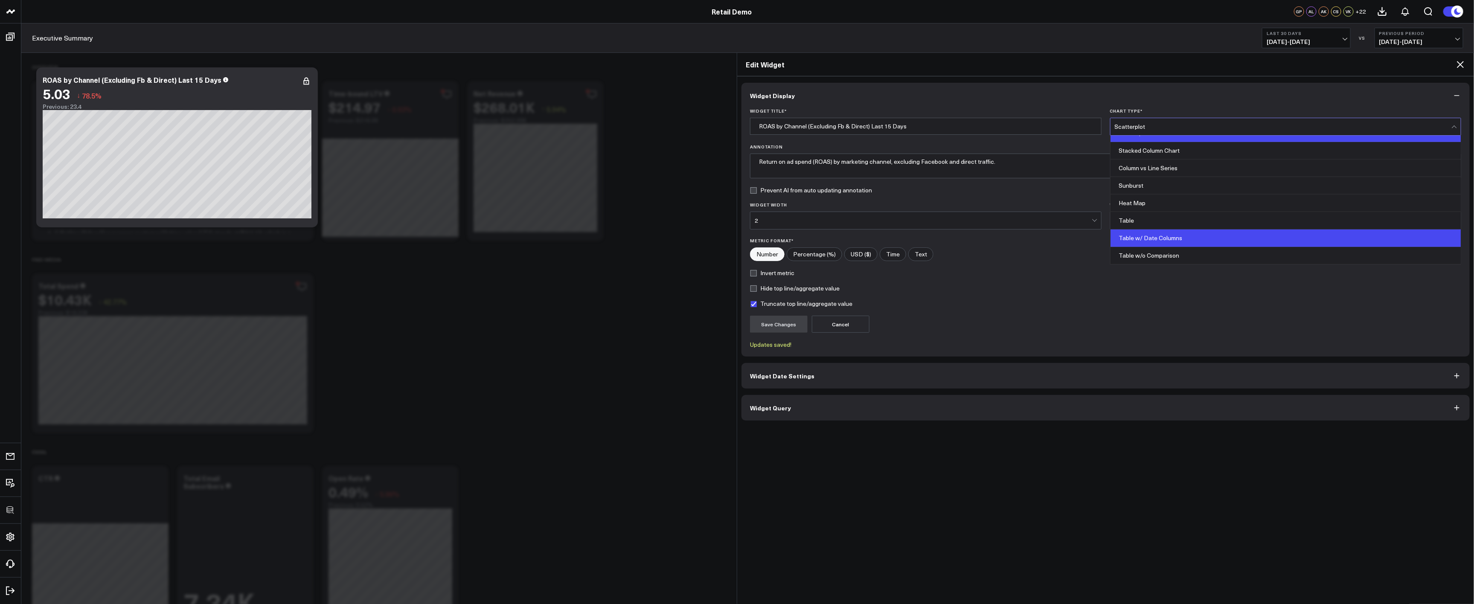
click at [1146, 244] on div "Table w/ Date Columns" at bounding box center [1286, 238] width 351 height 17
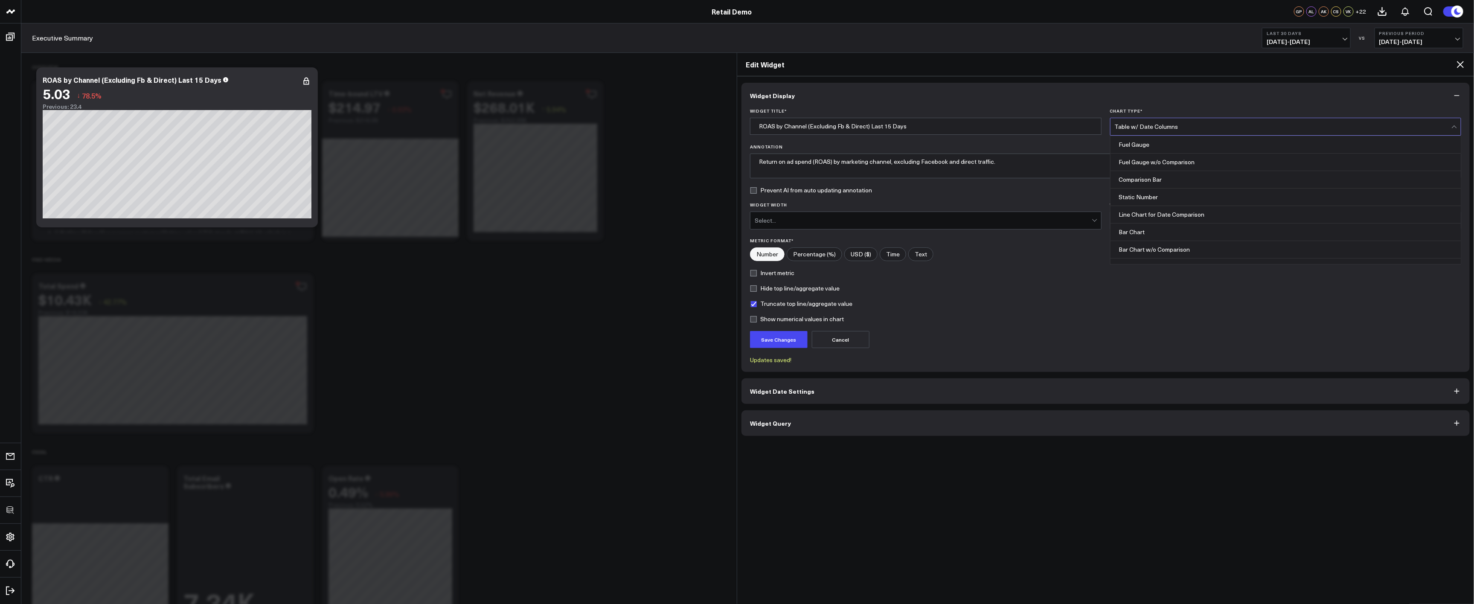
click at [1178, 122] on div "Table w/ Date Columns" at bounding box center [1283, 126] width 337 height 17
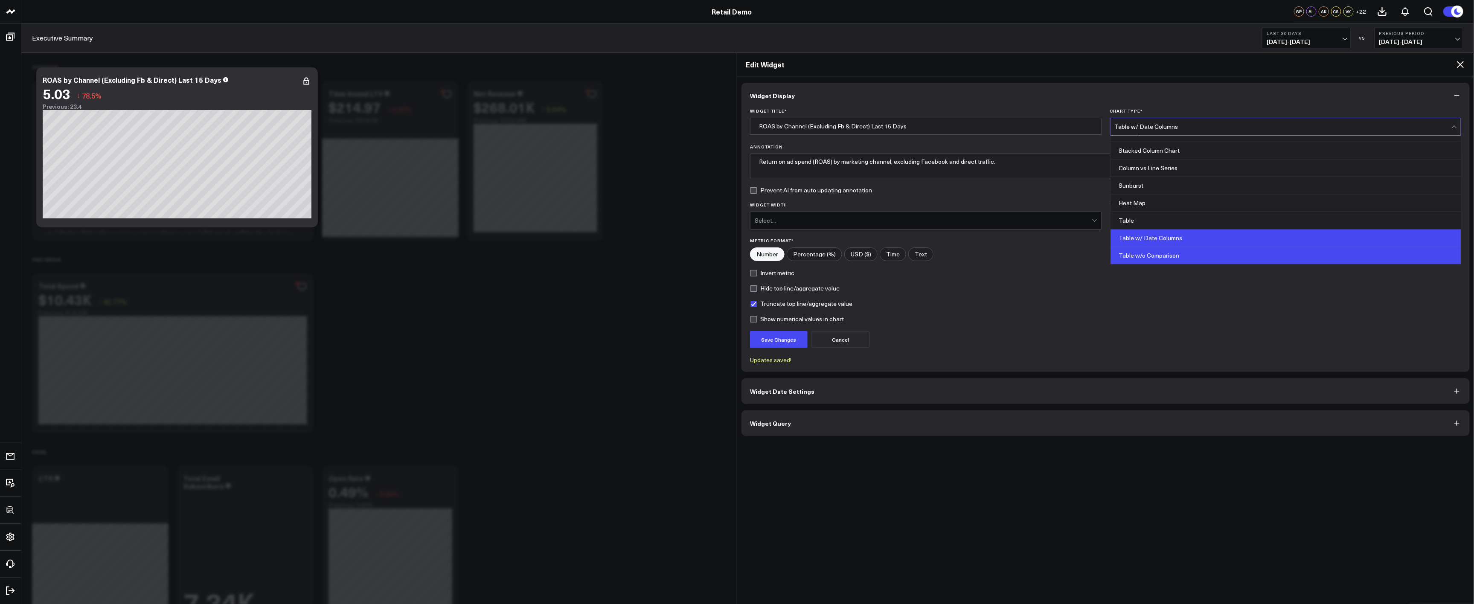
click at [1180, 257] on div "Table w/o Comparison" at bounding box center [1286, 255] width 351 height 17
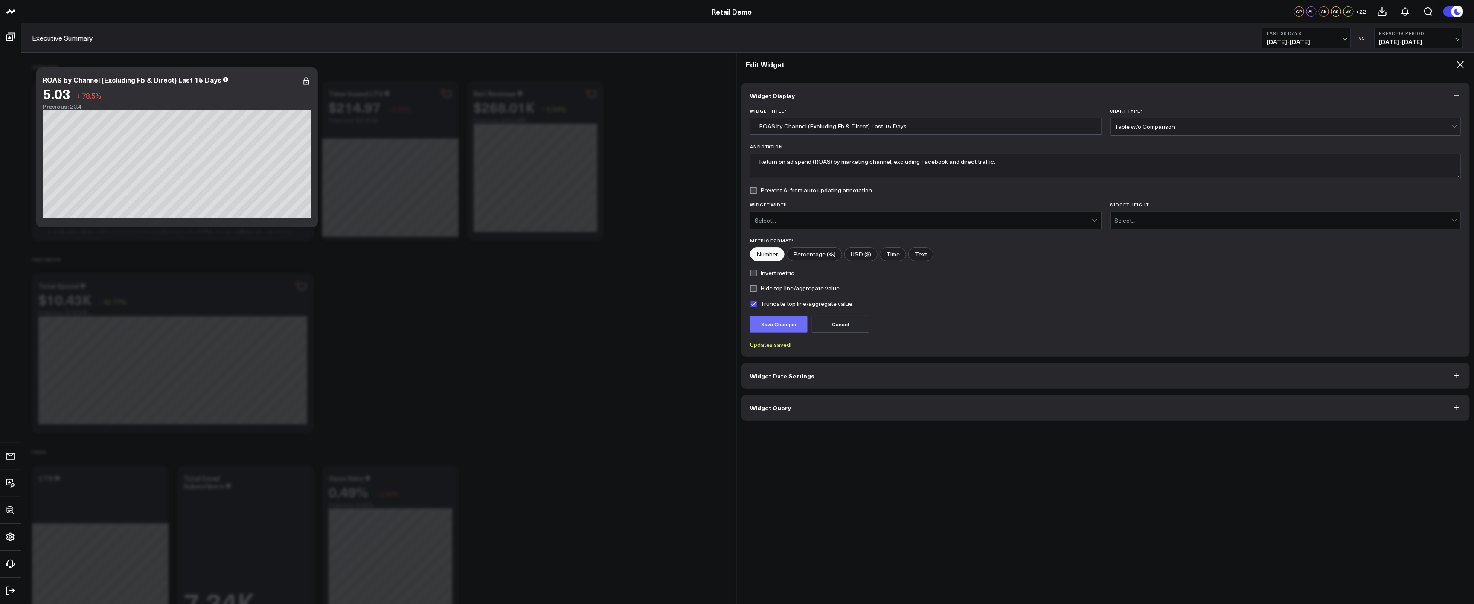
click at [779, 328] on button "Save Changes" at bounding box center [779, 324] width 58 height 17
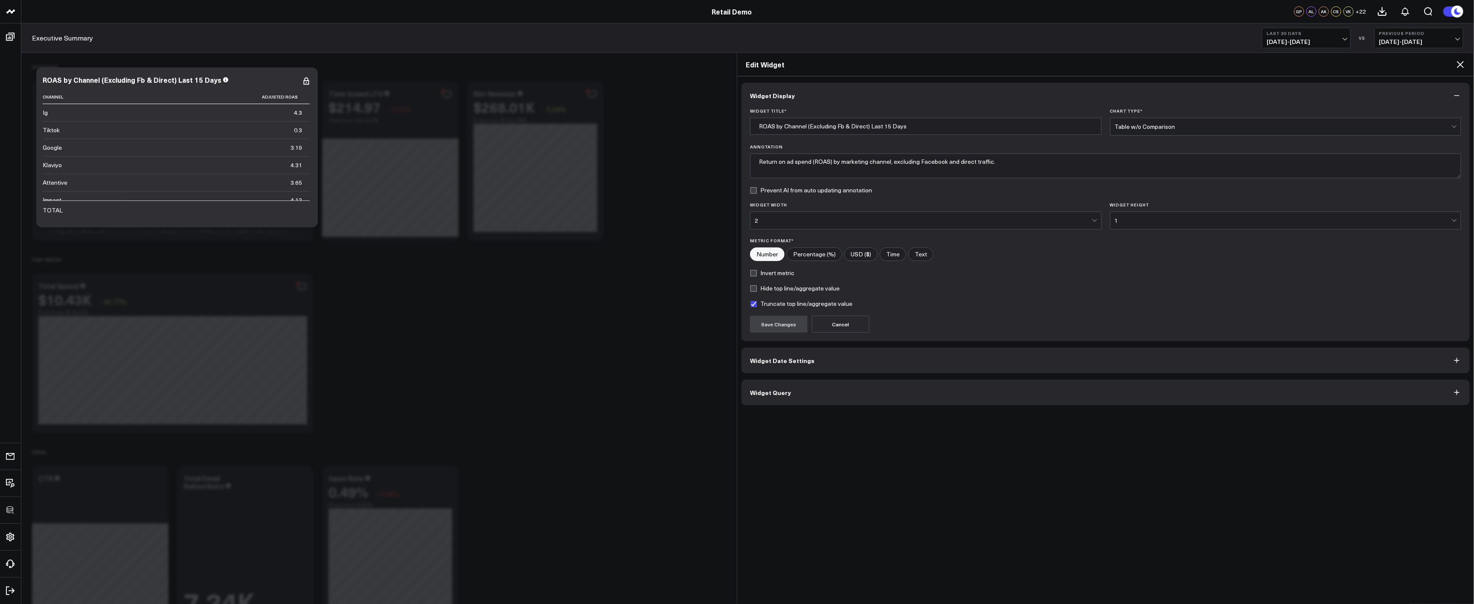
click at [810, 249] on input"] "Percentage (%)" at bounding box center [814, 254] width 55 height 13
radio input"] "true"
click at [763, 253] on input"] "Number" at bounding box center [768, 254] width 34 height 13
radio input"] "true"
click at [813, 256] on input"] "Percentage (%)" at bounding box center [814, 254] width 55 height 13
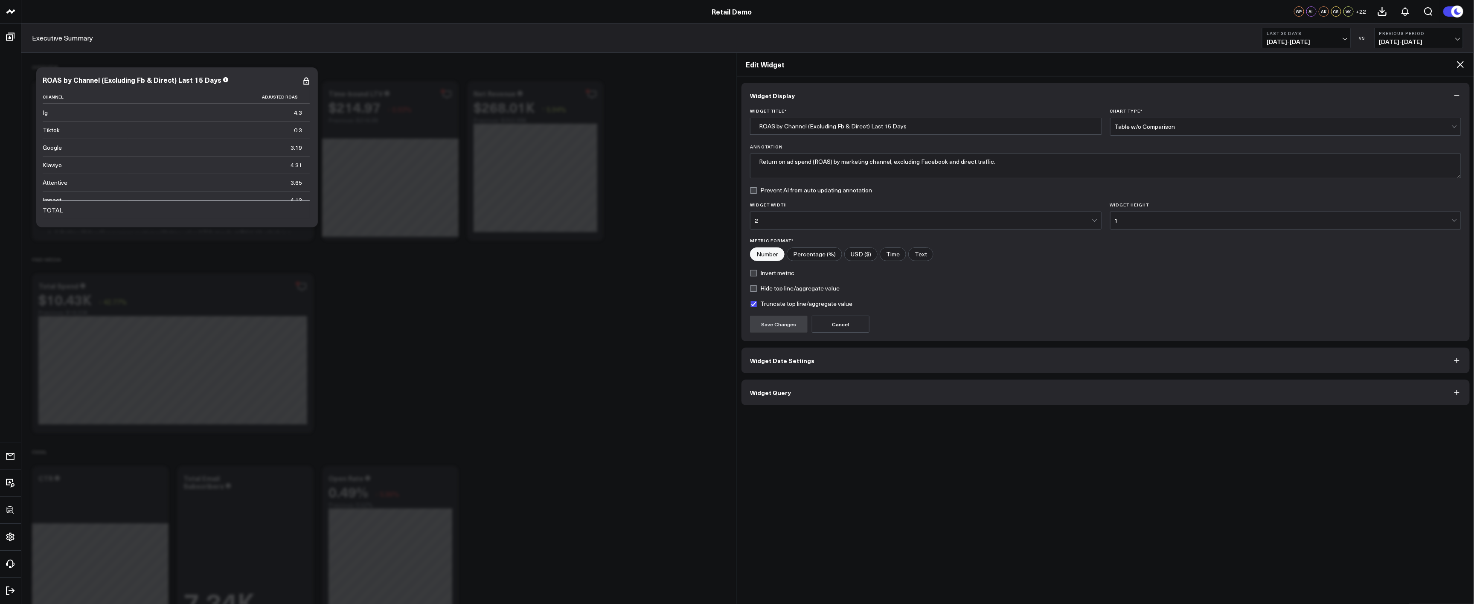
radio input"] "true"
click at [785, 327] on button "Save Changes" at bounding box center [779, 324] width 58 height 17
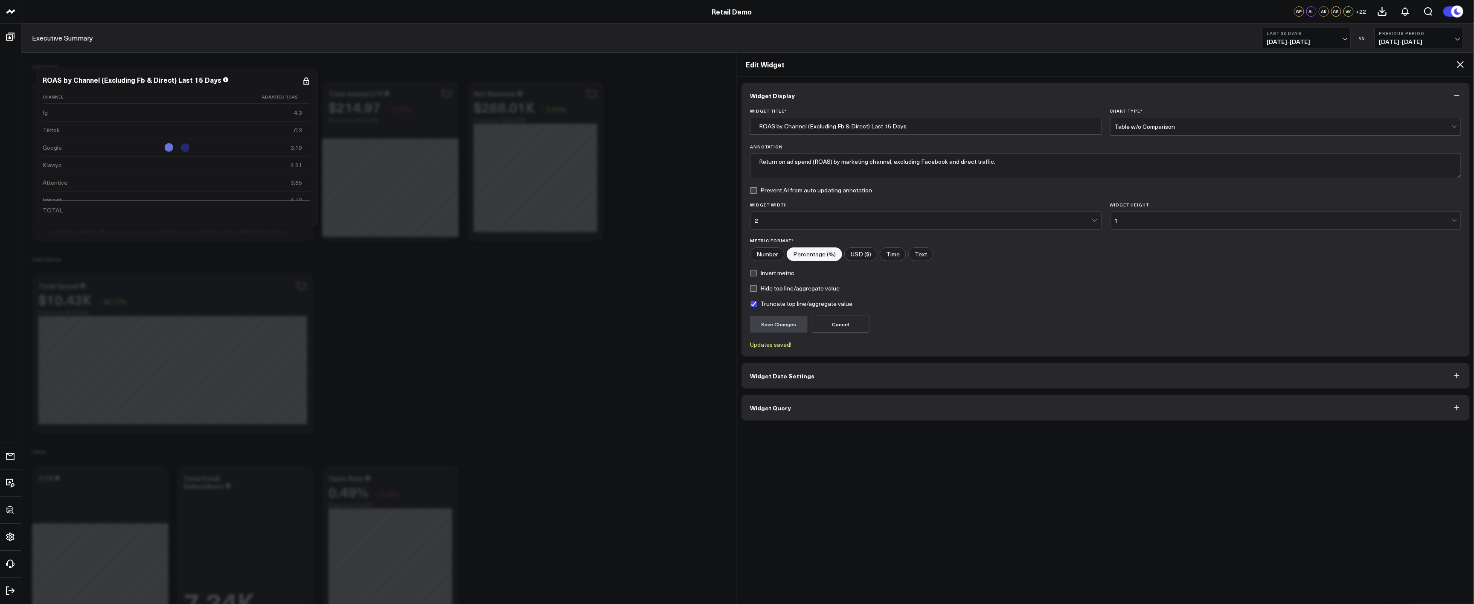
click at [766, 256] on input"] "Number" at bounding box center [768, 254] width 34 height 13
radio input"] "true"
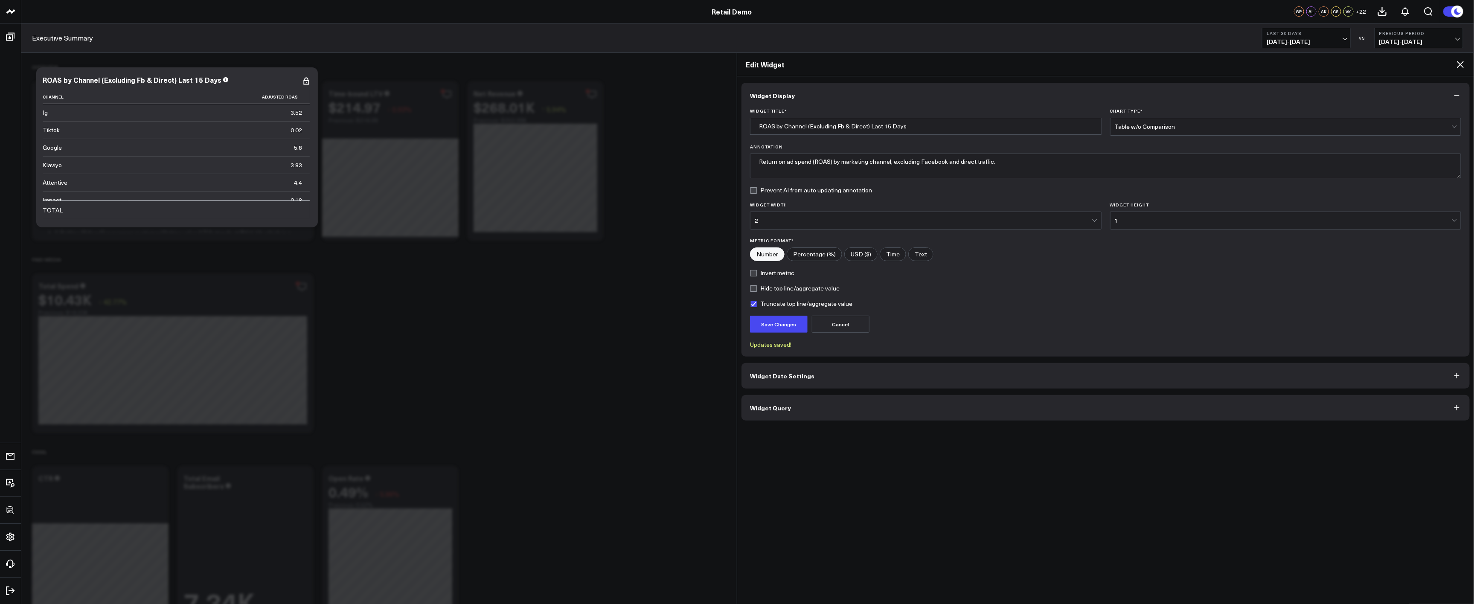
click at [812, 253] on input"] "Percentage (%)" at bounding box center [814, 254] width 55 height 13
radio input"] "true"
click at [869, 255] on input"] "USD ($)" at bounding box center [861, 254] width 32 height 13
radio input"] "true"
click at [771, 328] on button "Save Changes" at bounding box center [779, 324] width 58 height 17
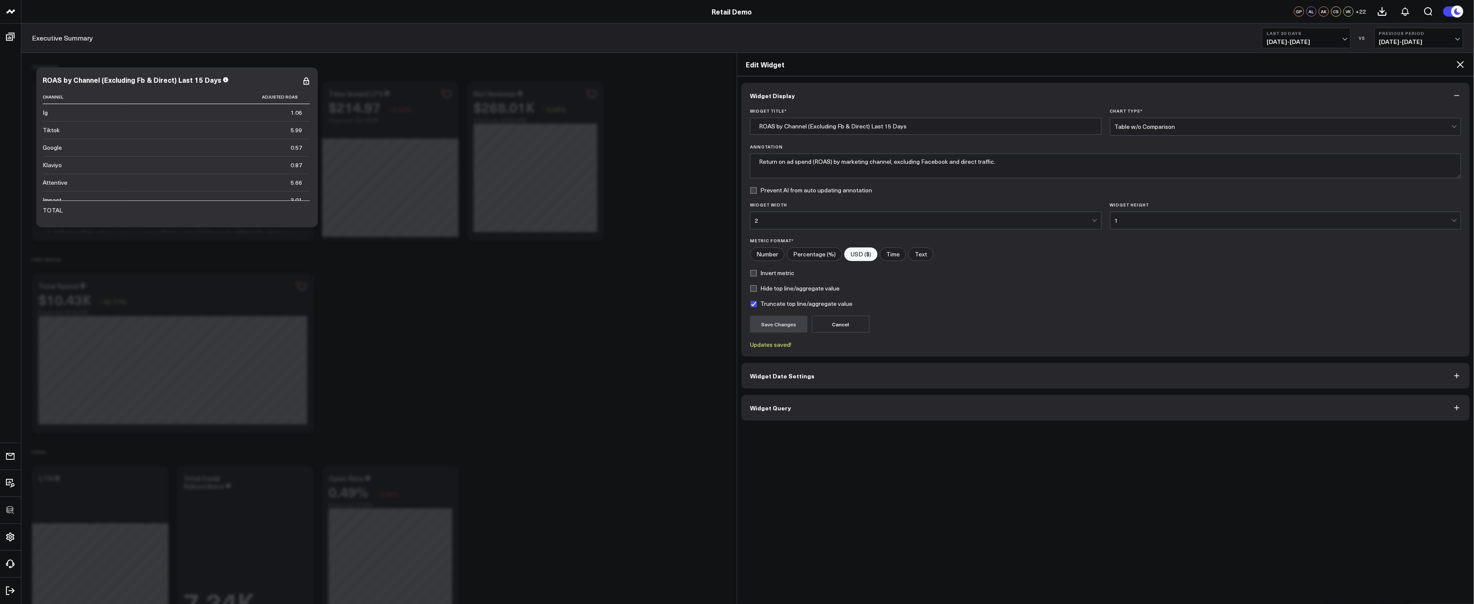
click at [773, 250] on input"] "Number" at bounding box center [768, 254] width 34 height 13
radio input"] "true"
click at [789, 321] on button "Save Changes" at bounding box center [779, 324] width 58 height 17
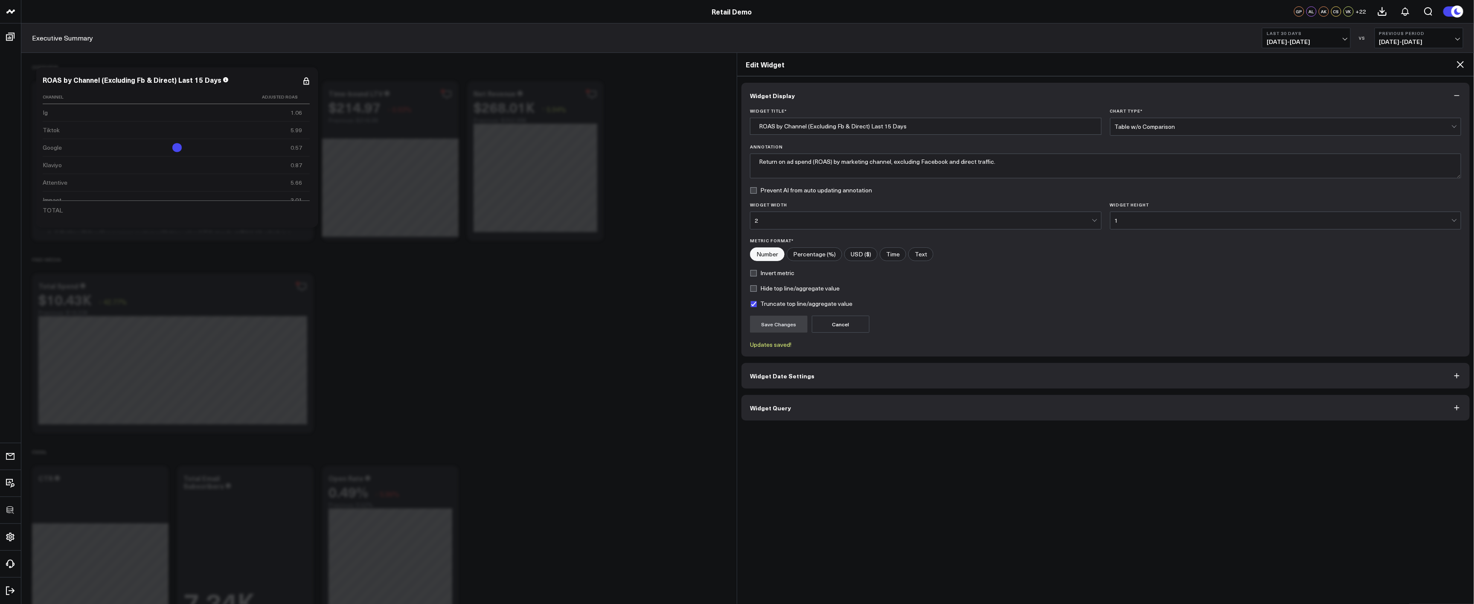
drag, startPoint x: 754, startPoint y: 271, endPoint x: 760, endPoint y: 280, distance: 10.5
click at [754, 271] on label "Invert metric" at bounding box center [772, 273] width 44 height 7
click at [754, 271] on input "Invert metric" at bounding box center [753, 273] width 7 height 7
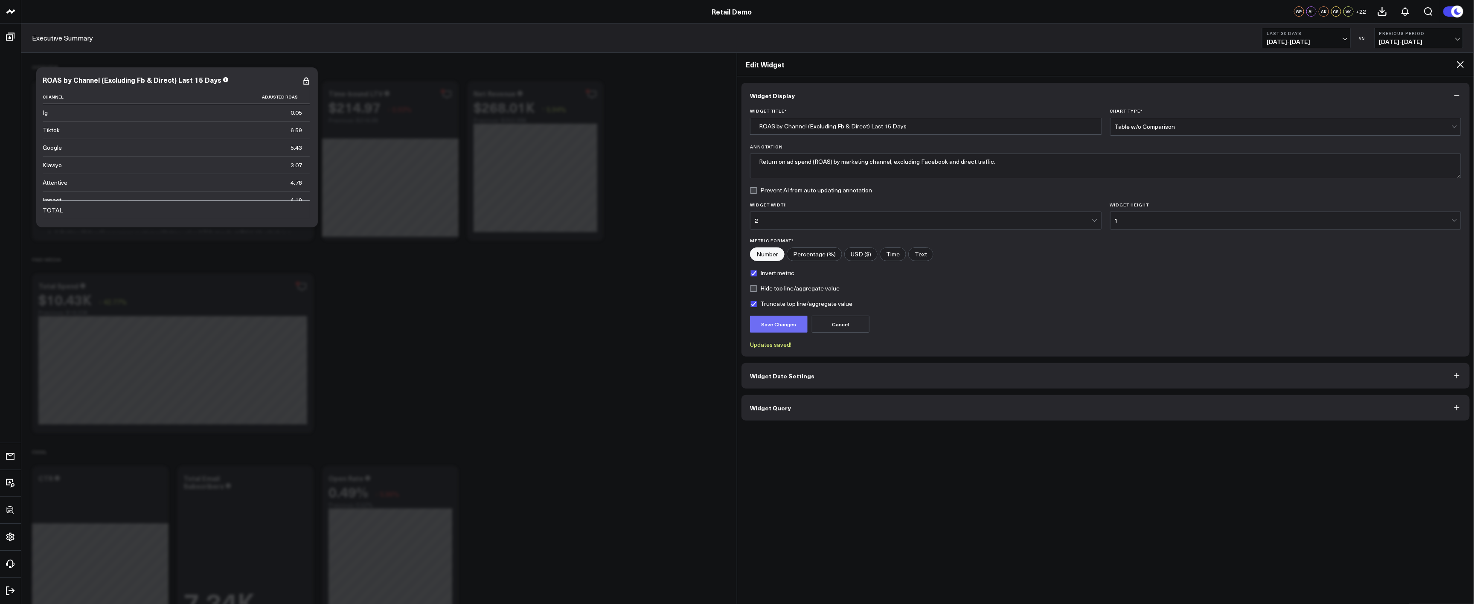
click at [781, 322] on button "Save Changes" at bounding box center [779, 324] width 58 height 17
click at [756, 274] on label "Invert metric" at bounding box center [772, 273] width 44 height 7
click at [756, 274] on input "Invert metric" at bounding box center [753, 273] width 7 height 7
checkbox input "false"
click at [780, 323] on button "Save Changes" at bounding box center [779, 324] width 58 height 17
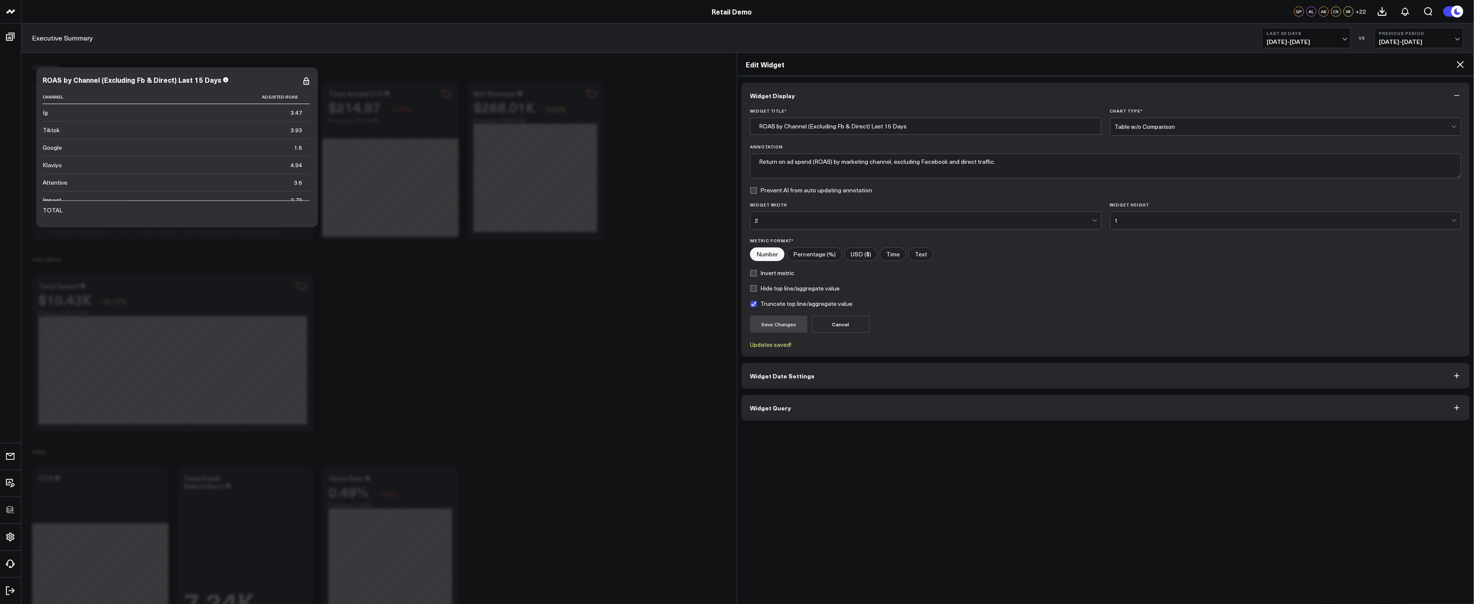
click at [1462, 70] on div "Edit Widget" at bounding box center [1105, 64] width 737 height 23
click at [1457, 63] on icon at bounding box center [1461, 64] width 10 height 10
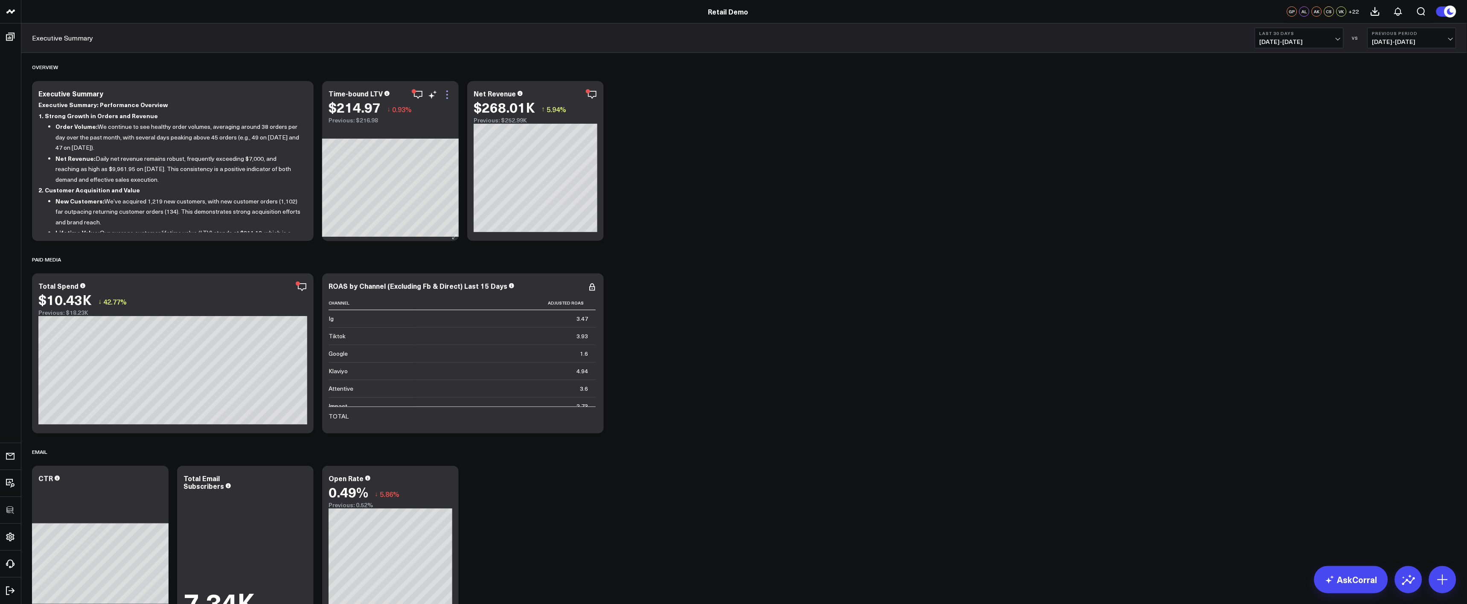
click at [444, 97] on icon at bounding box center [447, 95] width 10 height 10
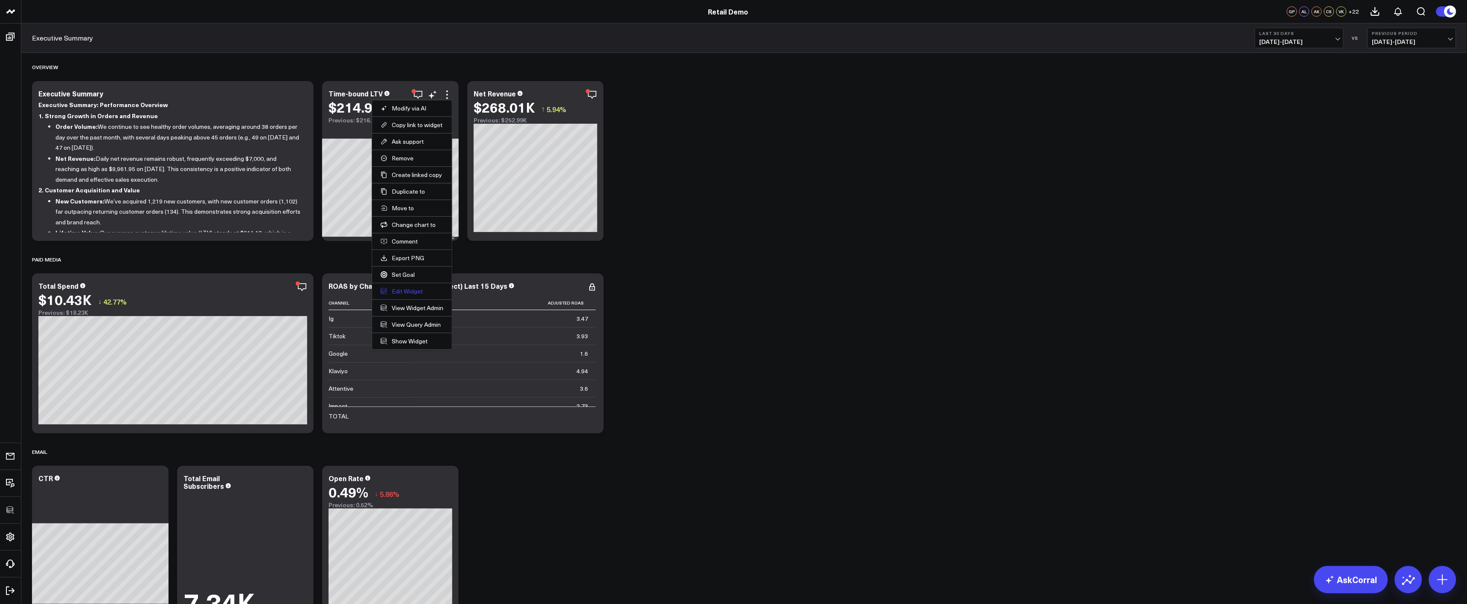
click at [410, 290] on button "Edit Widget" at bounding box center [412, 292] width 63 height 8
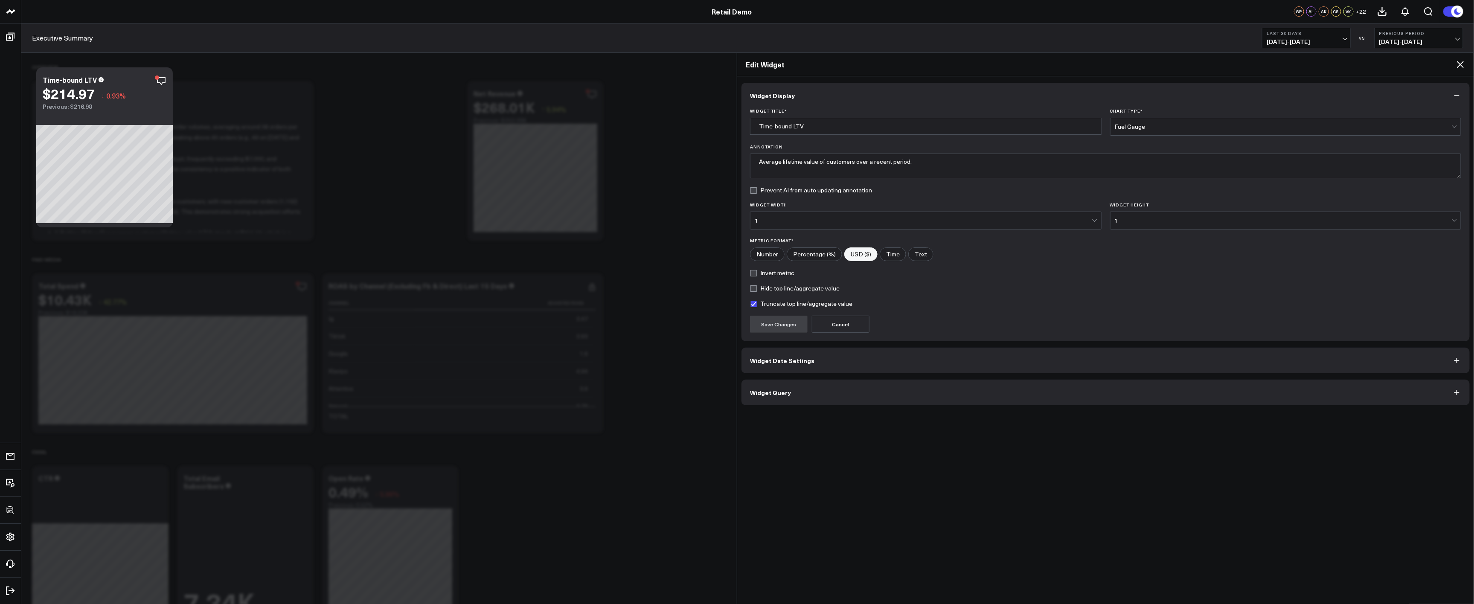
click at [770, 253] on input"] "Number" at bounding box center [768, 254] width 34 height 13
radio input"] "true"
click at [789, 326] on button "Save Changes" at bounding box center [779, 324] width 58 height 17
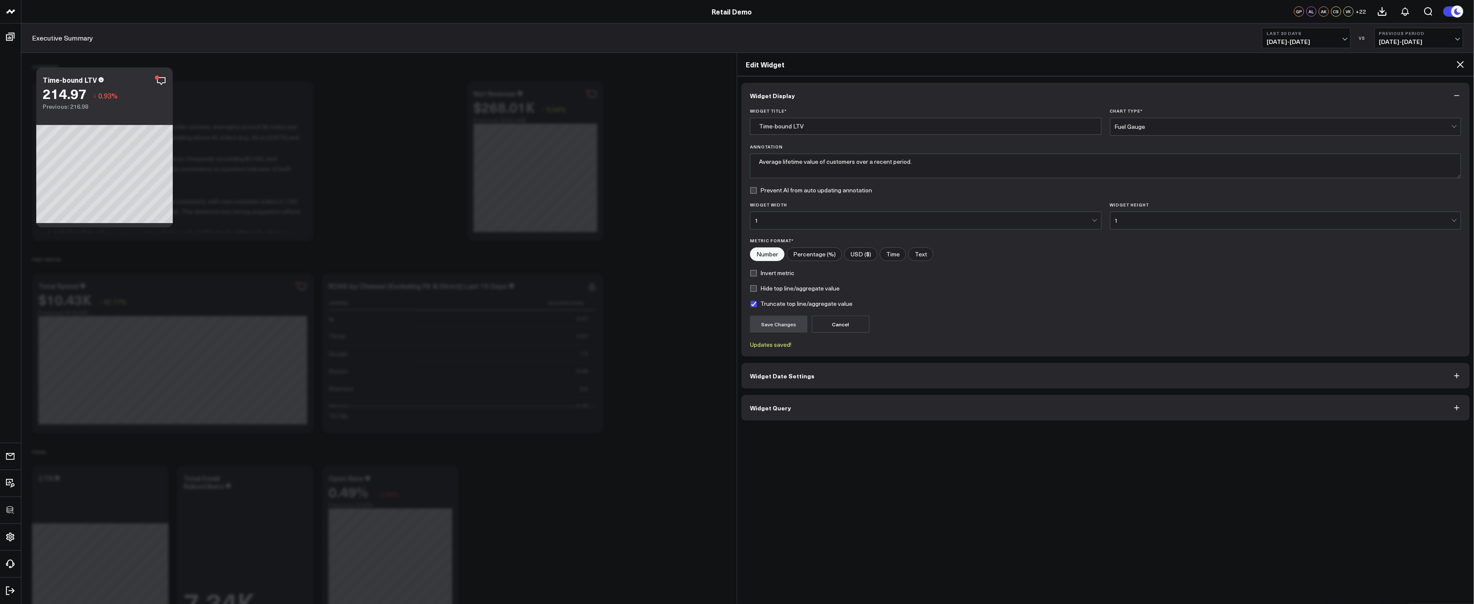
click at [855, 257] on input"] "USD ($)" at bounding box center [861, 254] width 32 height 13
radio input"] "true"
click at [791, 326] on button "Save Changes" at bounding box center [779, 324] width 58 height 17
click at [775, 303] on label "Truncate top line/aggregate value" at bounding box center [801, 303] width 102 height 7
click at [757, 303] on input "Truncate top line/aggregate value" at bounding box center [753, 303] width 7 height 7
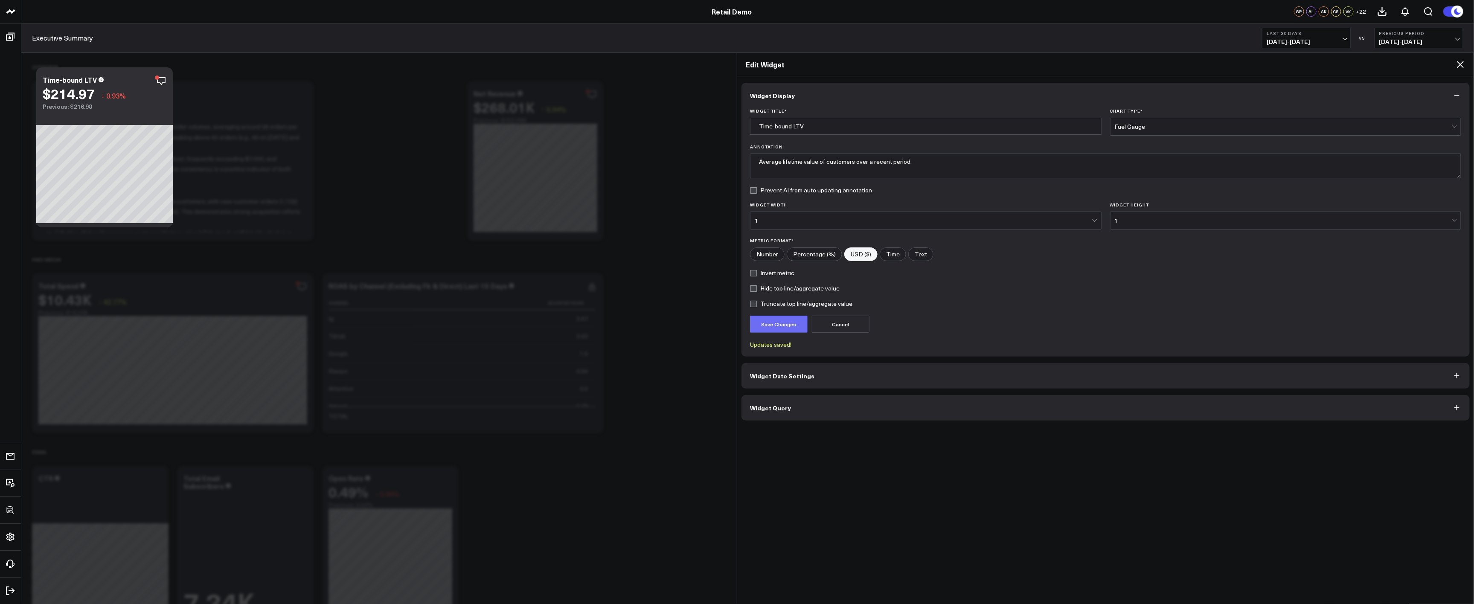
click at [784, 318] on button "Save Changes" at bounding box center [779, 324] width 58 height 17
click at [757, 303] on label "Truncate top line/aggregate value" at bounding box center [801, 303] width 102 height 7
click at [757, 303] on input "Truncate top line/aggregate value" at bounding box center [753, 303] width 7 height 7
checkbox input "true"
click at [770, 326] on button "Save Changes" at bounding box center [779, 324] width 58 height 17
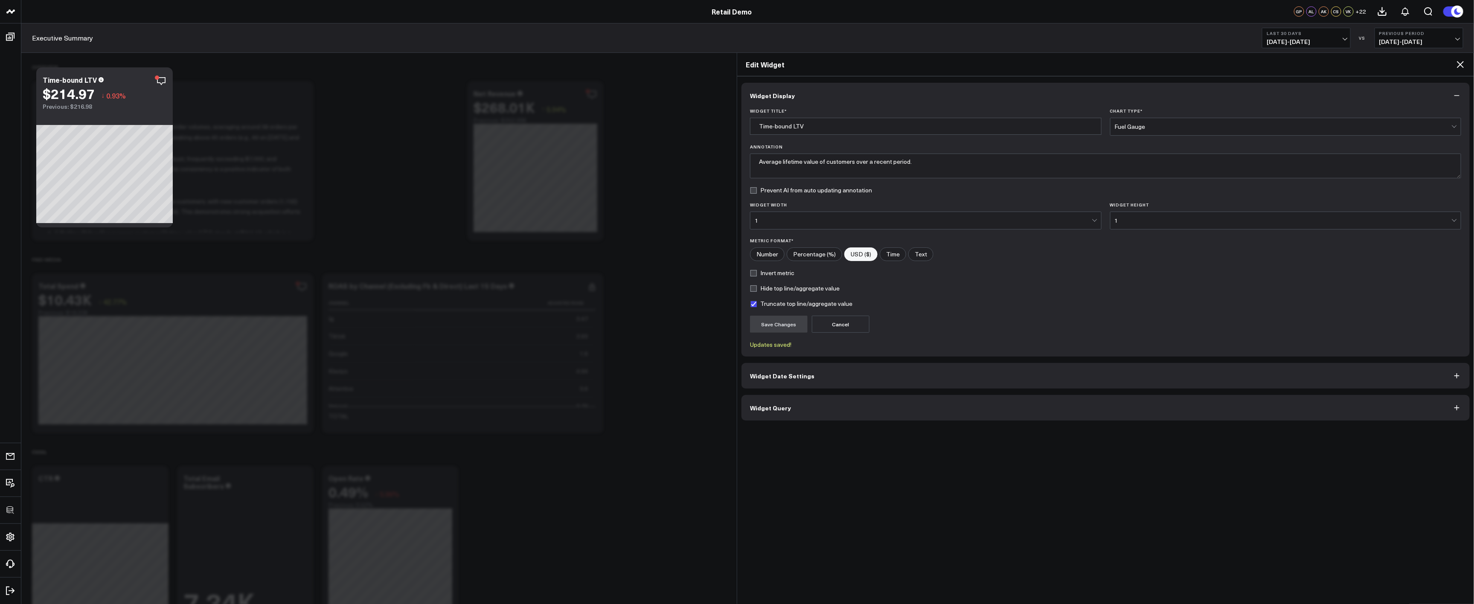
click at [764, 273] on label "Invert metric" at bounding box center [772, 273] width 44 height 7
click at [757, 273] on input "Invert metric" at bounding box center [753, 273] width 7 height 7
click at [788, 320] on button "Save Changes" at bounding box center [779, 324] width 58 height 17
click at [768, 271] on label "Invert metric" at bounding box center [772, 273] width 44 height 7
click at [757, 271] on input "Invert metric" at bounding box center [753, 273] width 7 height 7
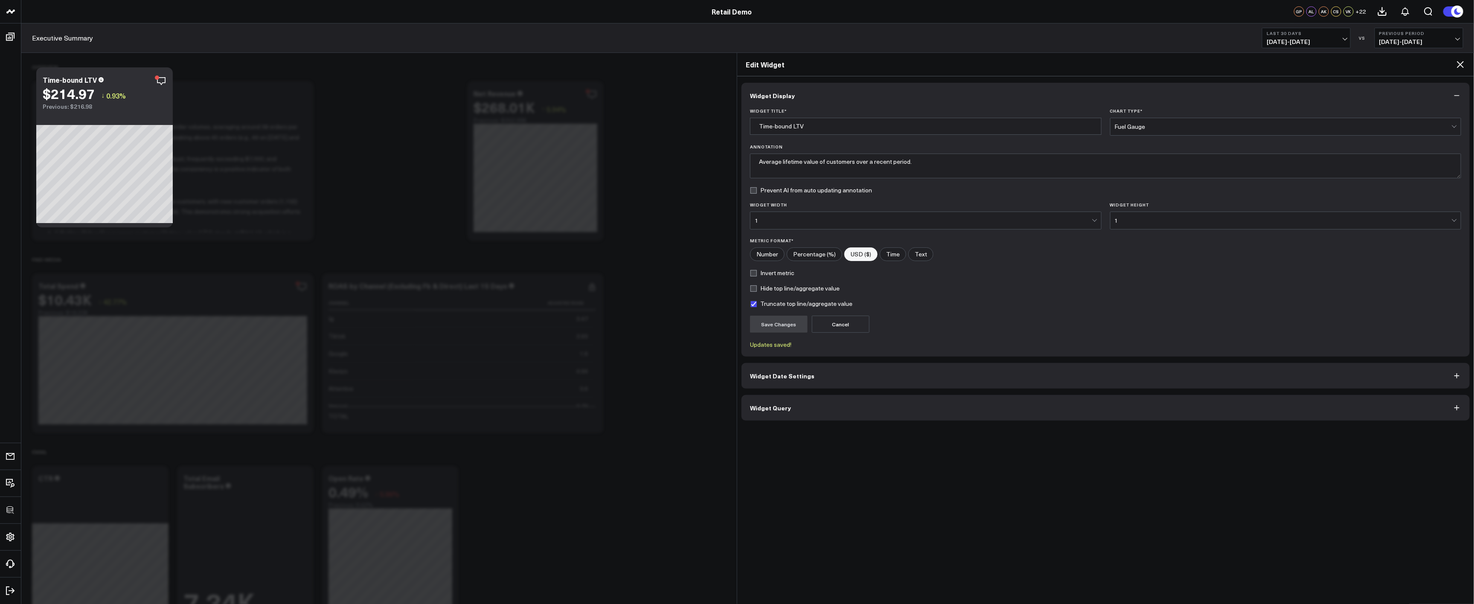
checkbox input "false"
click at [775, 333] on button "Save Changes" at bounding box center [779, 324] width 58 height 17
click at [1461, 68] on icon at bounding box center [1461, 64] width 10 height 10
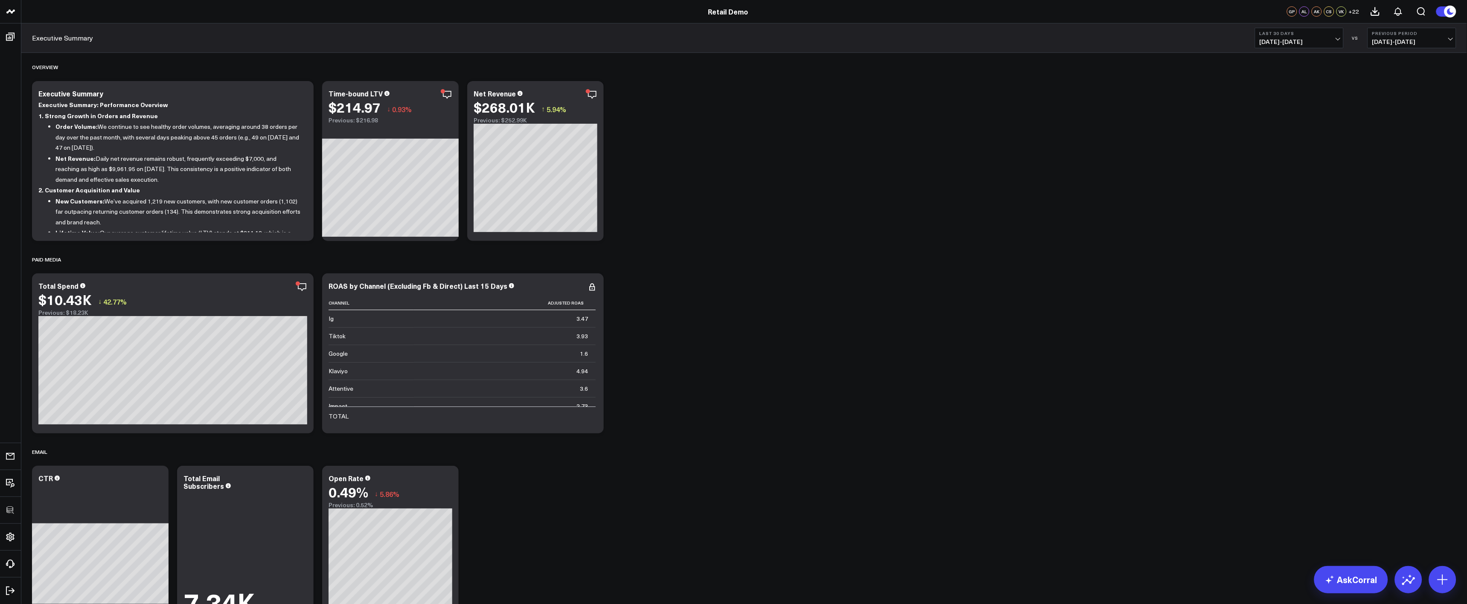
drag, startPoint x: 590, startPoint y: 97, endPoint x: 605, endPoint y: 107, distance: 17.3
click at [0, 0] on icon at bounding box center [0, 0] width 0 height 0
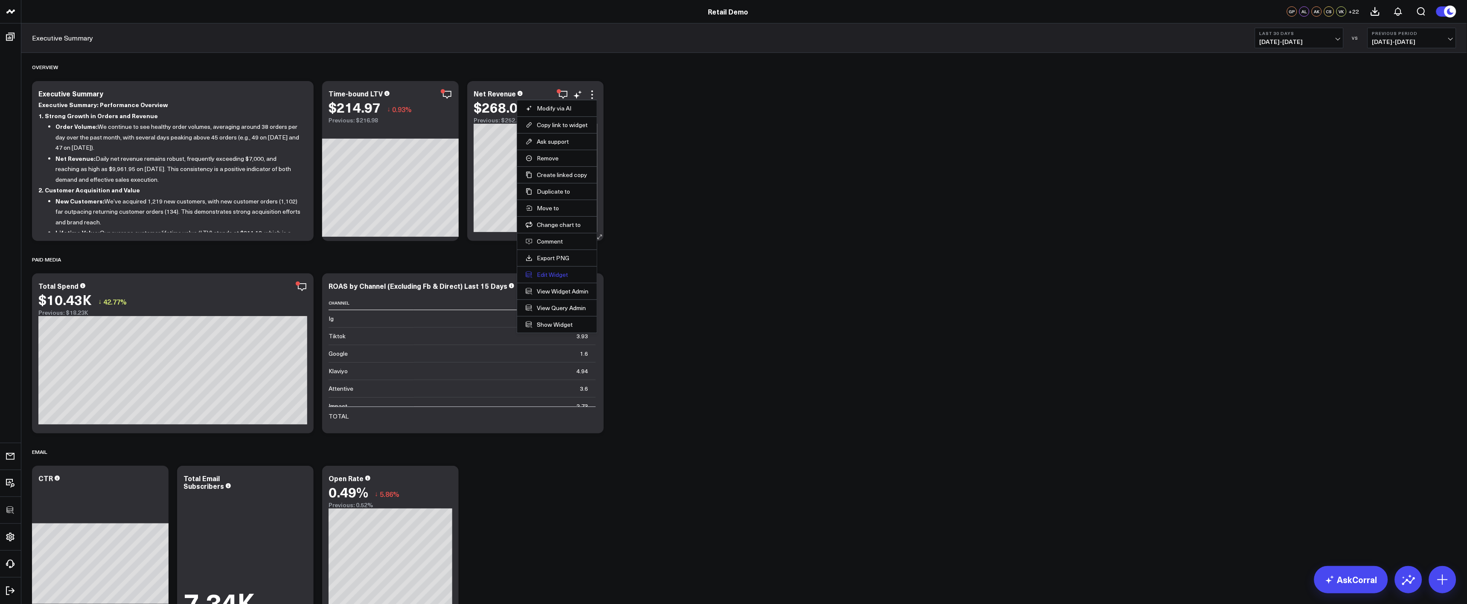
click at [555, 277] on button "Edit Widget" at bounding box center [557, 275] width 63 height 8
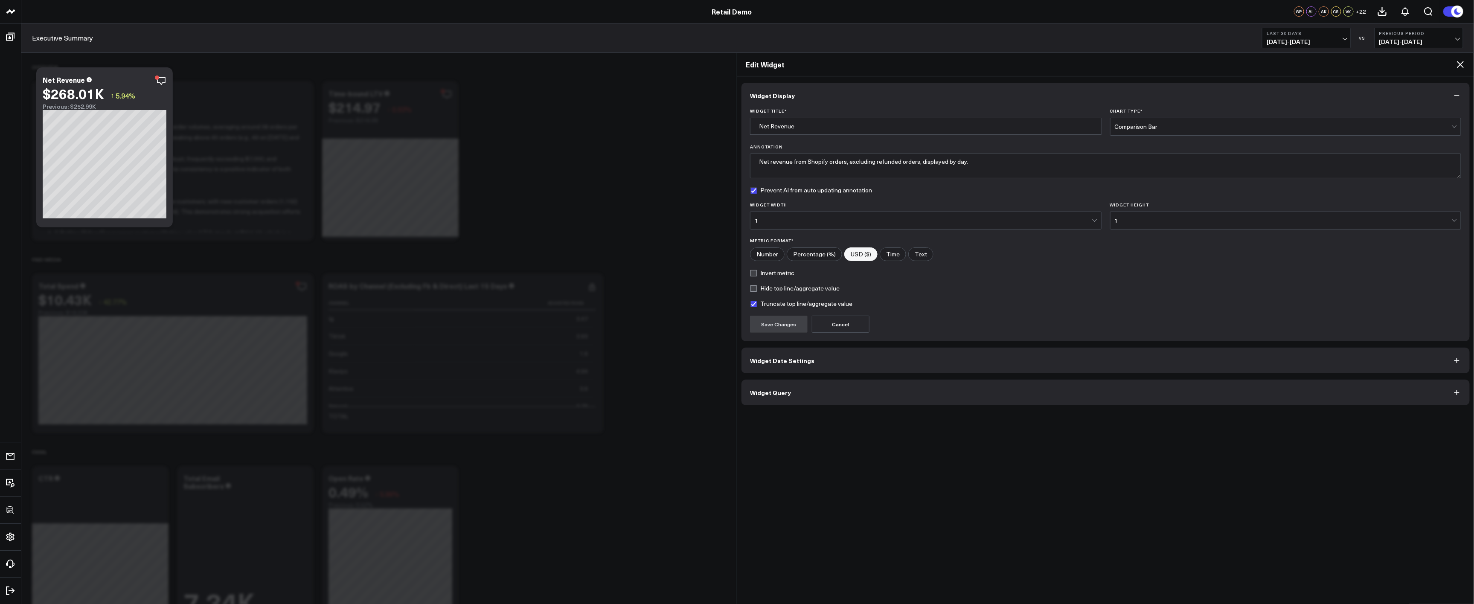
click at [788, 304] on label "Truncate top line/aggregate value" at bounding box center [801, 303] width 102 height 7
click at [757, 304] on input "Truncate top line/aggregate value" at bounding box center [753, 303] width 7 height 7
checkbox input "false"
click at [779, 325] on button "Save Changes" at bounding box center [779, 324] width 58 height 17
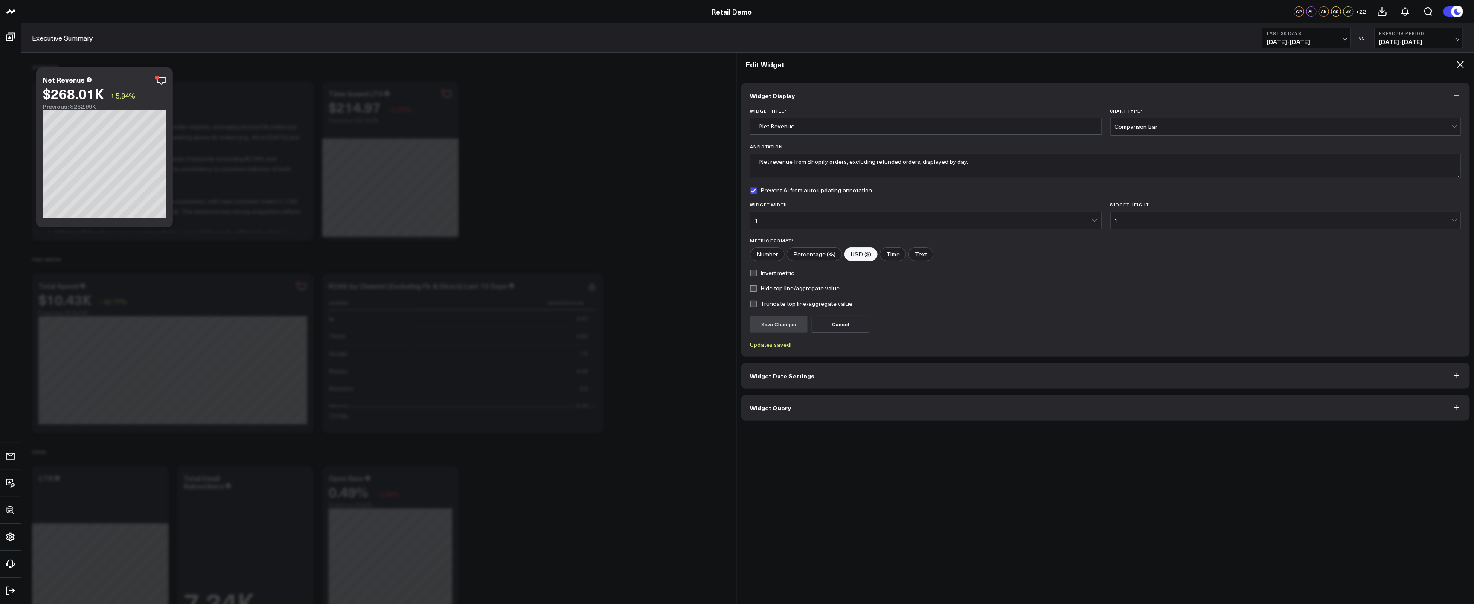
click at [754, 277] on form "Widget Title * Net Revenue Chart Type * Comparison Bar Annotation Net revenue f…" at bounding box center [1105, 228] width 711 height 240
drag, startPoint x: 754, startPoint y: 271, endPoint x: 758, endPoint y: 278, distance: 8.2
click at [755, 271] on label "Invert metric" at bounding box center [772, 273] width 44 height 7
click at [755, 271] on input "Invert metric" at bounding box center [753, 273] width 7 height 7
click at [780, 329] on button "Save Changes" at bounding box center [779, 324] width 58 height 17
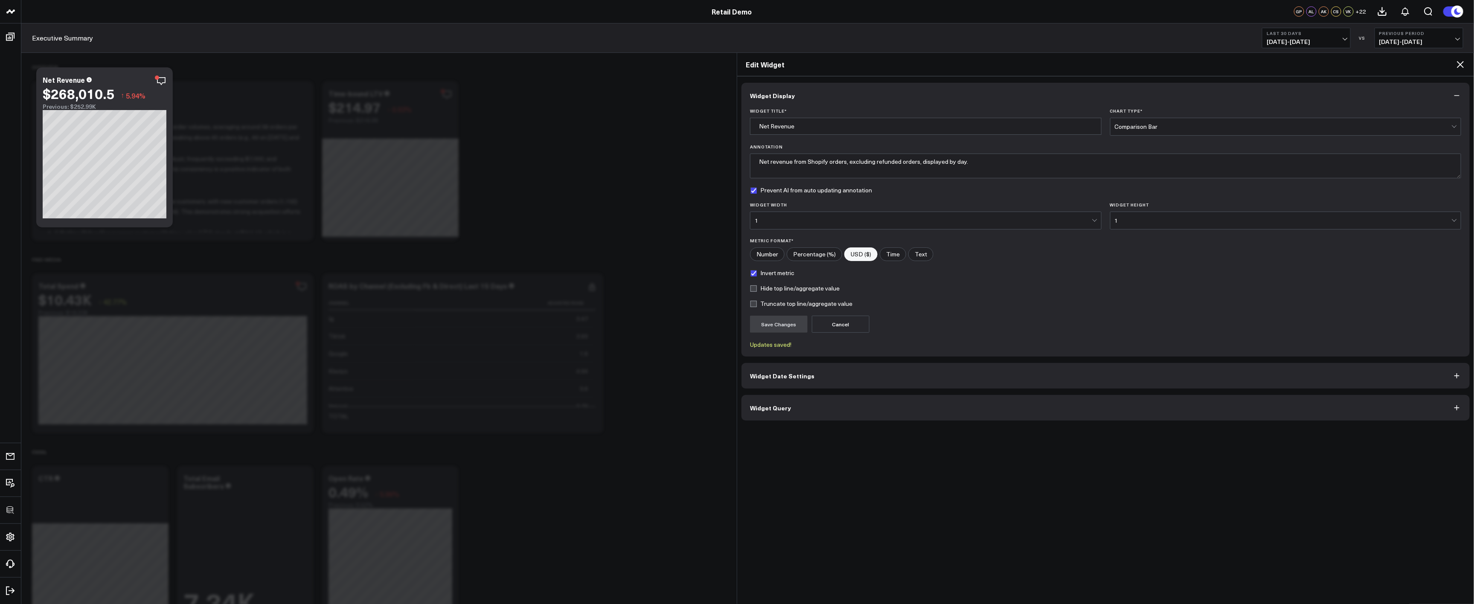
click at [778, 273] on label "Invert metric" at bounding box center [772, 273] width 44 height 7
click at [757, 273] on input "Invert metric" at bounding box center [753, 273] width 7 height 7
checkbox input "false"
click at [766, 290] on label "Hide top line/aggregate value" at bounding box center [795, 288] width 90 height 7
click at [757, 290] on input "Hide top line/aggregate value" at bounding box center [753, 288] width 7 height 7
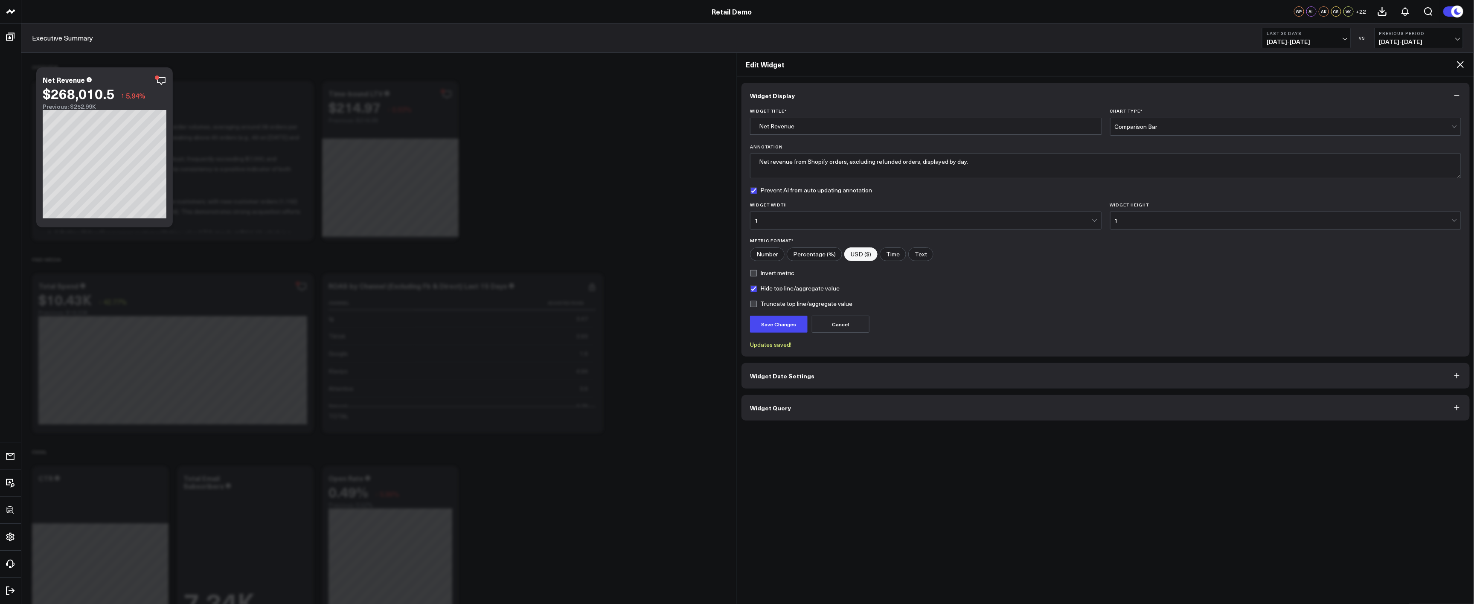
checkbox input "true"
click at [788, 329] on button "Save Changes" at bounding box center [779, 324] width 58 height 17
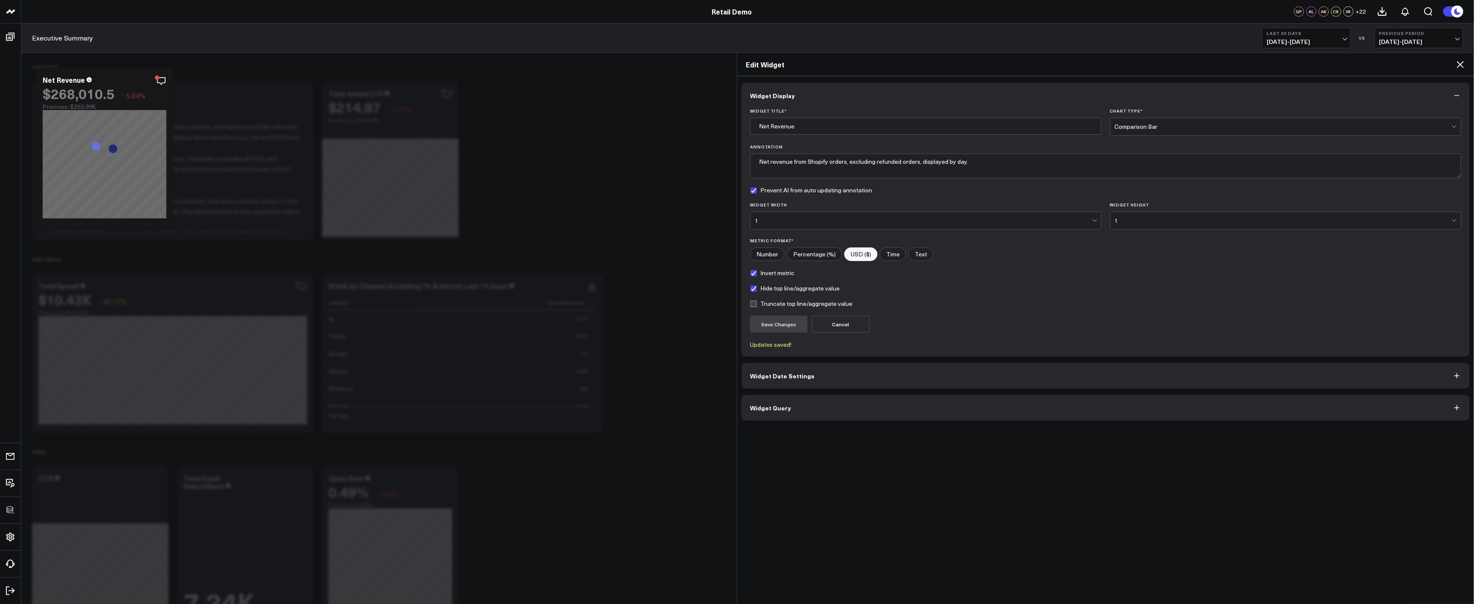
checkbox input "false"
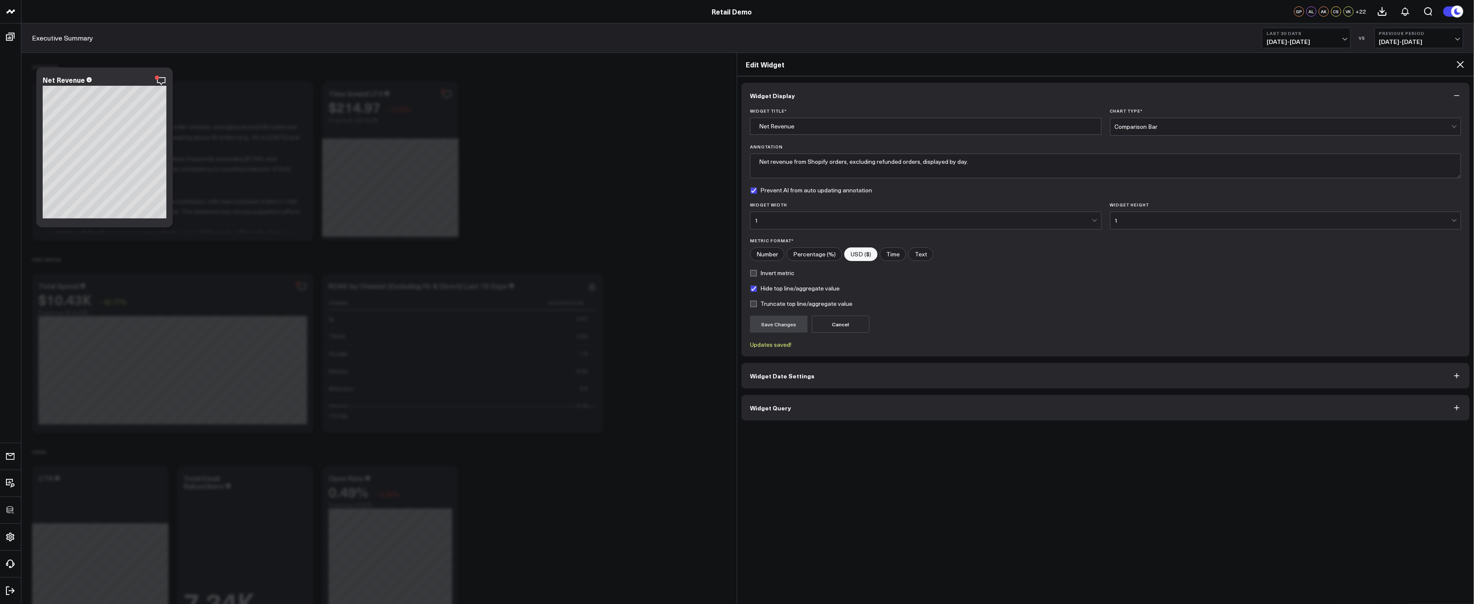
click at [758, 294] on form "Widget Title * Net Revenue Chart Type * Comparison Bar Annotation Net revenue f…" at bounding box center [1105, 228] width 711 height 240
click at [757, 288] on label "Hide top line/aggregate value" at bounding box center [795, 288] width 90 height 7
click at [757, 288] on input "Hide top line/aggregate value" at bounding box center [753, 288] width 7 height 7
checkbox input "false"
click at [756, 276] on label "Invert metric" at bounding box center [772, 273] width 44 height 7
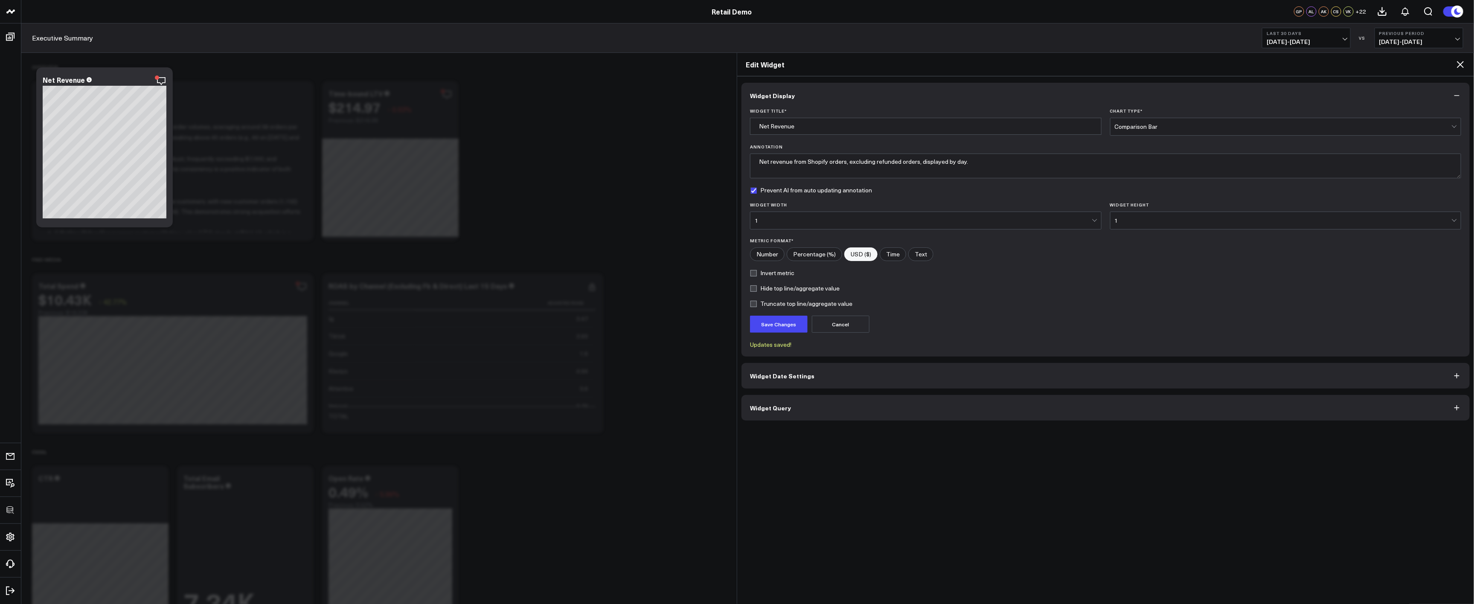
click at [756, 276] on input "Invert metric" at bounding box center [753, 273] width 7 height 7
click at [756, 276] on label "Invert metric" at bounding box center [772, 273] width 44 height 7
click at [756, 276] on input "Invert metric" at bounding box center [753, 273] width 7 height 7
checkbox input "false"
click at [766, 305] on label "Truncate top line/aggregate value" at bounding box center [801, 303] width 102 height 7
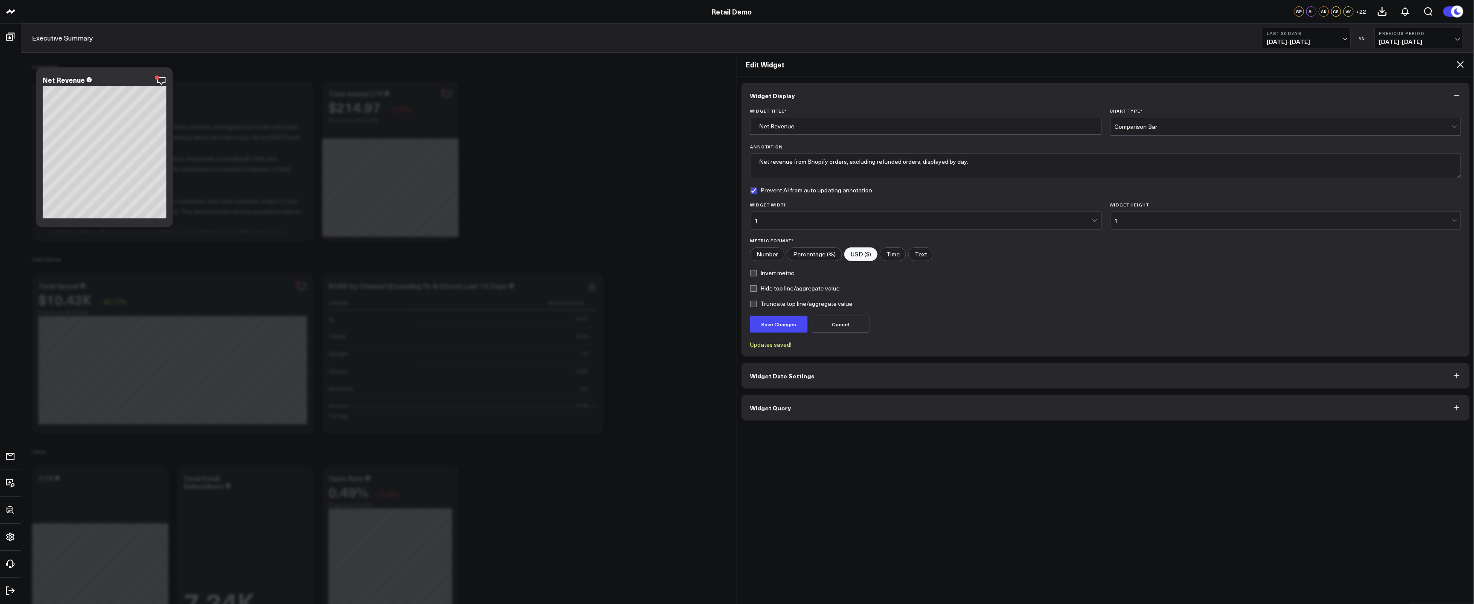
click at [757, 305] on input "Truncate top line/aggregate value" at bounding box center [753, 303] width 7 height 7
click at [778, 326] on button "Save Changes" at bounding box center [779, 324] width 58 height 17
click at [827, 305] on label "Truncate top line/aggregate value" at bounding box center [801, 303] width 102 height 7
click at [757, 305] on input "Truncate top line/aggregate value" at bounding box center [753, 303] width 7 height 7
click at [801, 322] on button "Save Changes" at bounding box center [779, 324] width 58 height 17
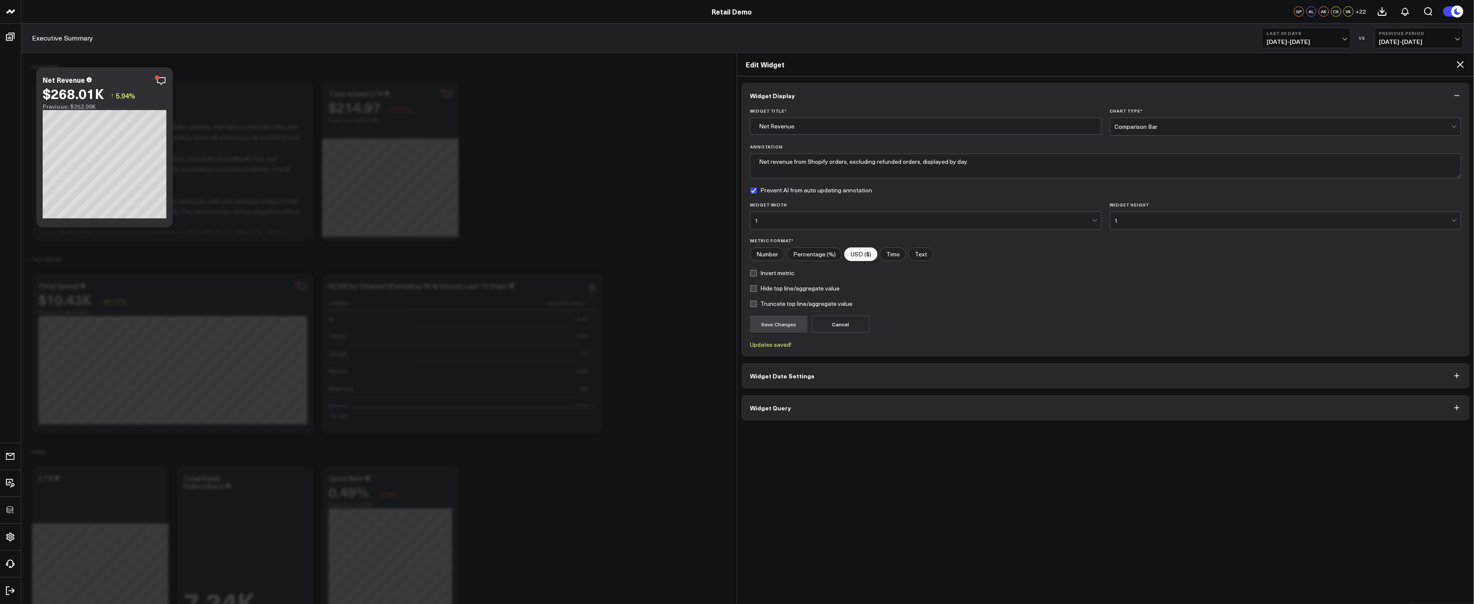
click at [779, 302] on label "Truncate top line/aggregate value" at bounding box center [801, 303] width 102 height 7
click at [757, 302] on input "Truncate top line/aggregate value" at bounding box center [753, 303] width 7 height 7
checkbox input "true"
click at [771, 321] on button "Save Changes" at bounding box center [779, 324] width 58 height 17
